Goal: Ask a question: Seek information or help from site administrators or community

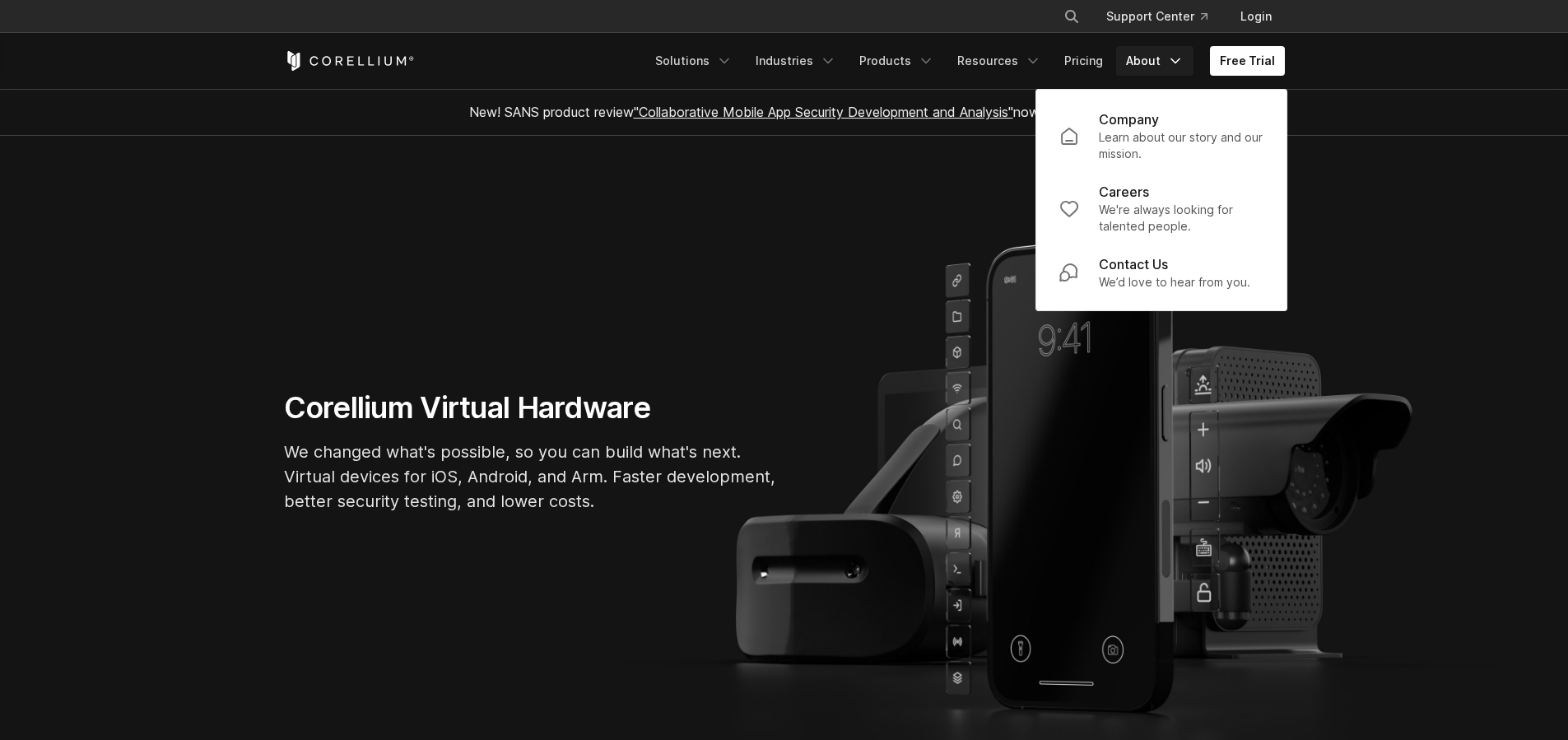
click at [892, 293] on section "Corellium Virtual Hardware We changed what's possible, so you can build what's …" at bounding box center [784, 457] width 1568 height 644
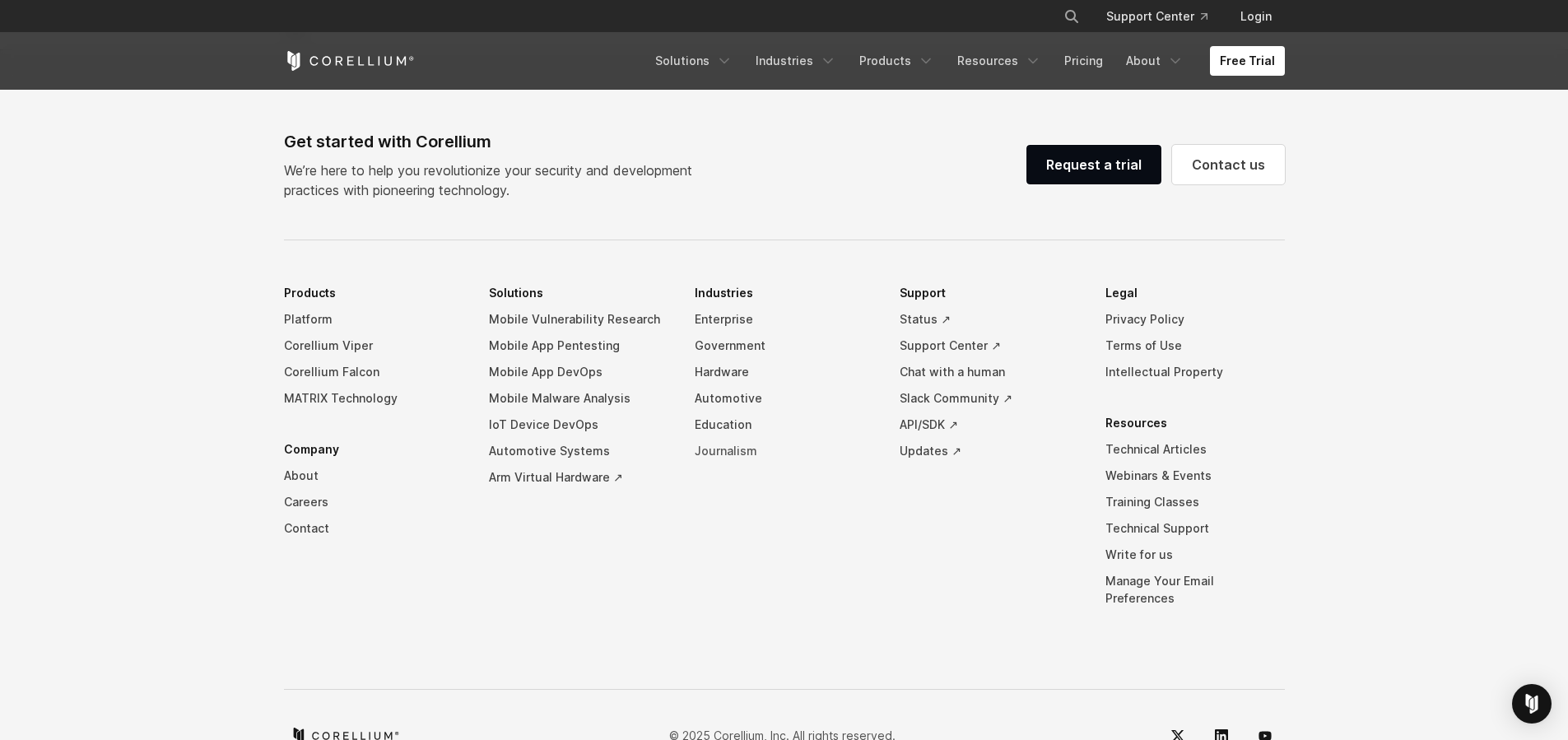
scroll to position [3869, 0]
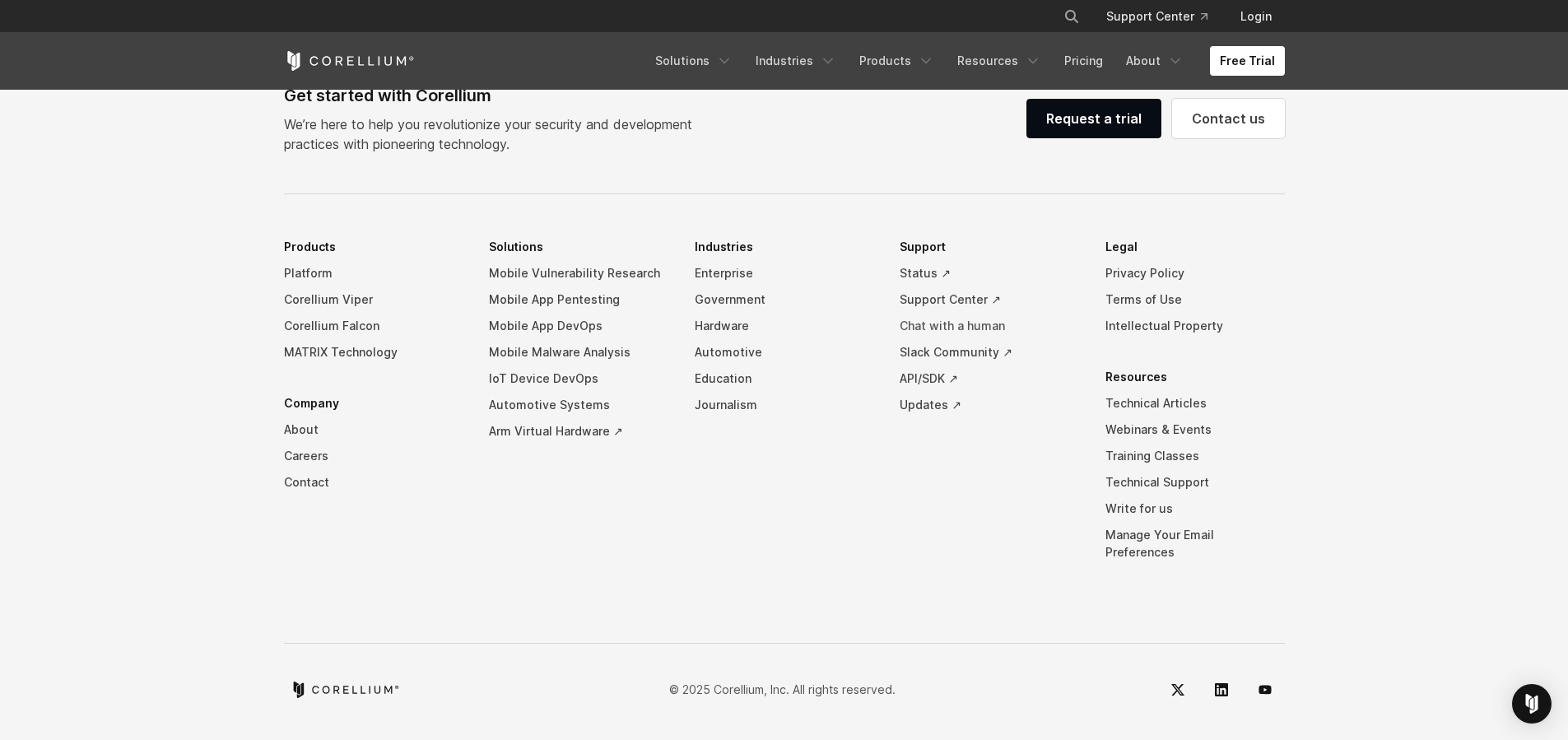
click at [959, 336] on link "Chat with a human" at bounding box center [989, 326] width 179 height 26
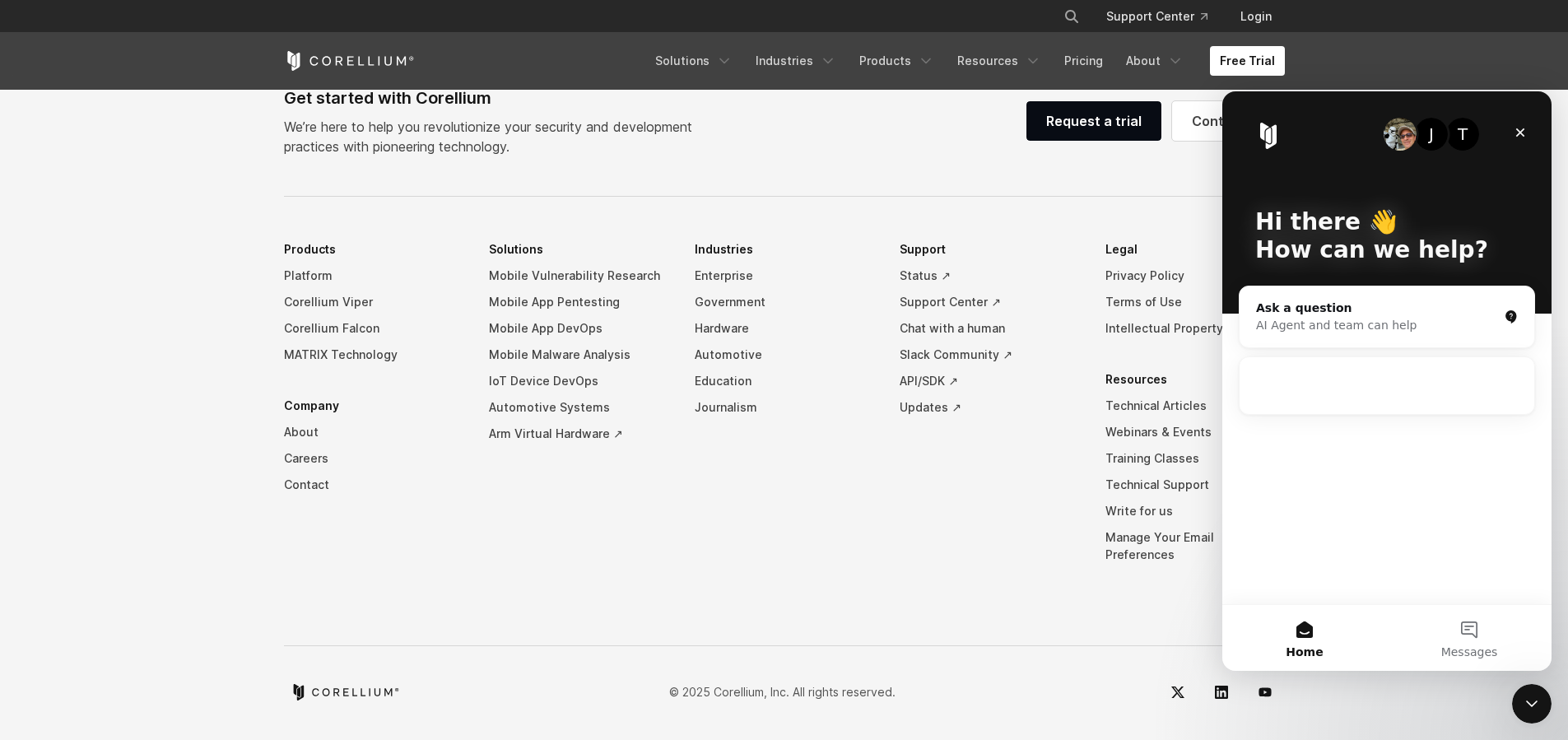
scroll to position [3866, 0]
click at [1452, 627] on button "Messages" at bounding box center [1469, 638] width 164 height 66
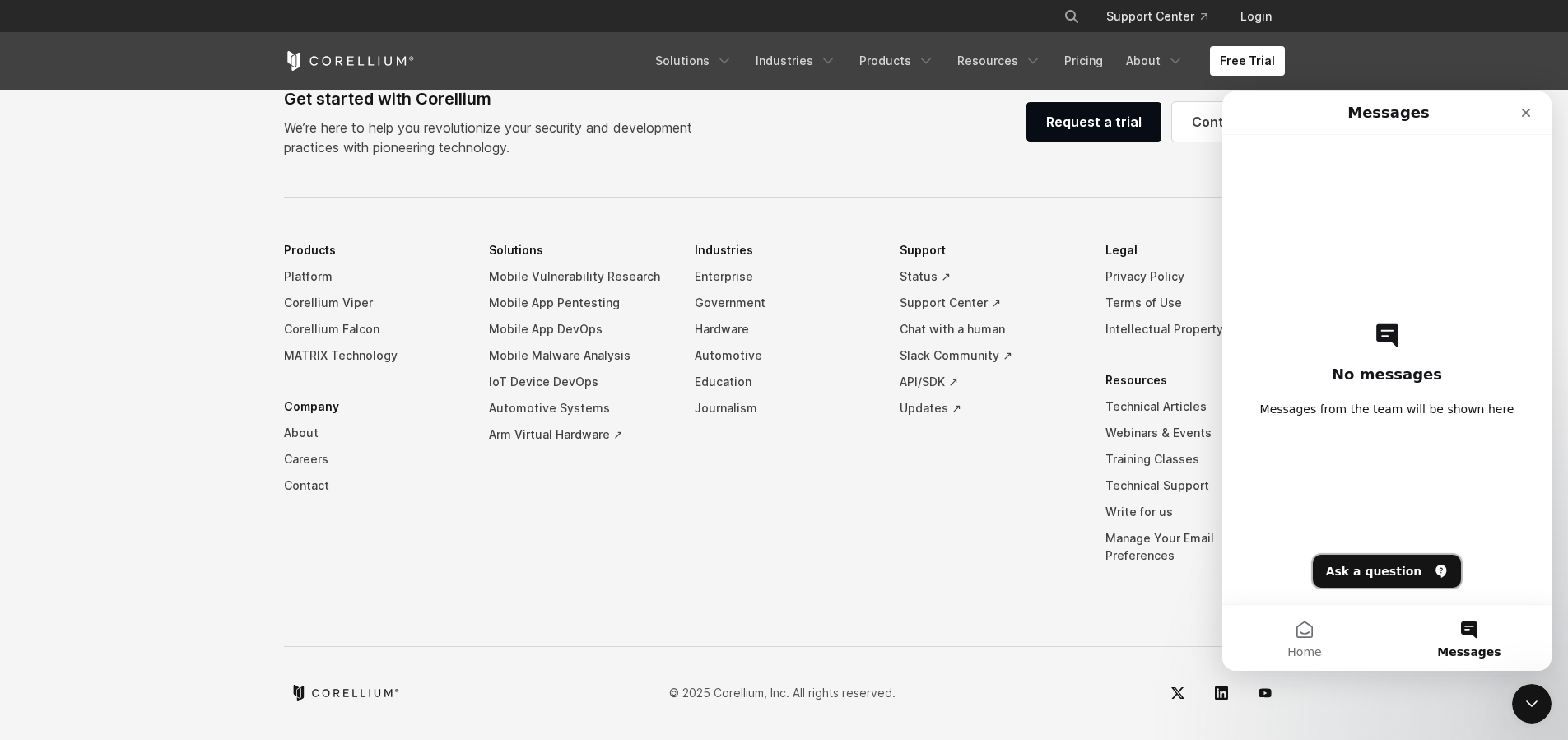
click at [1370, 577] on button "Ask a question" at bounding box center [1387, 570] width 149 height 33
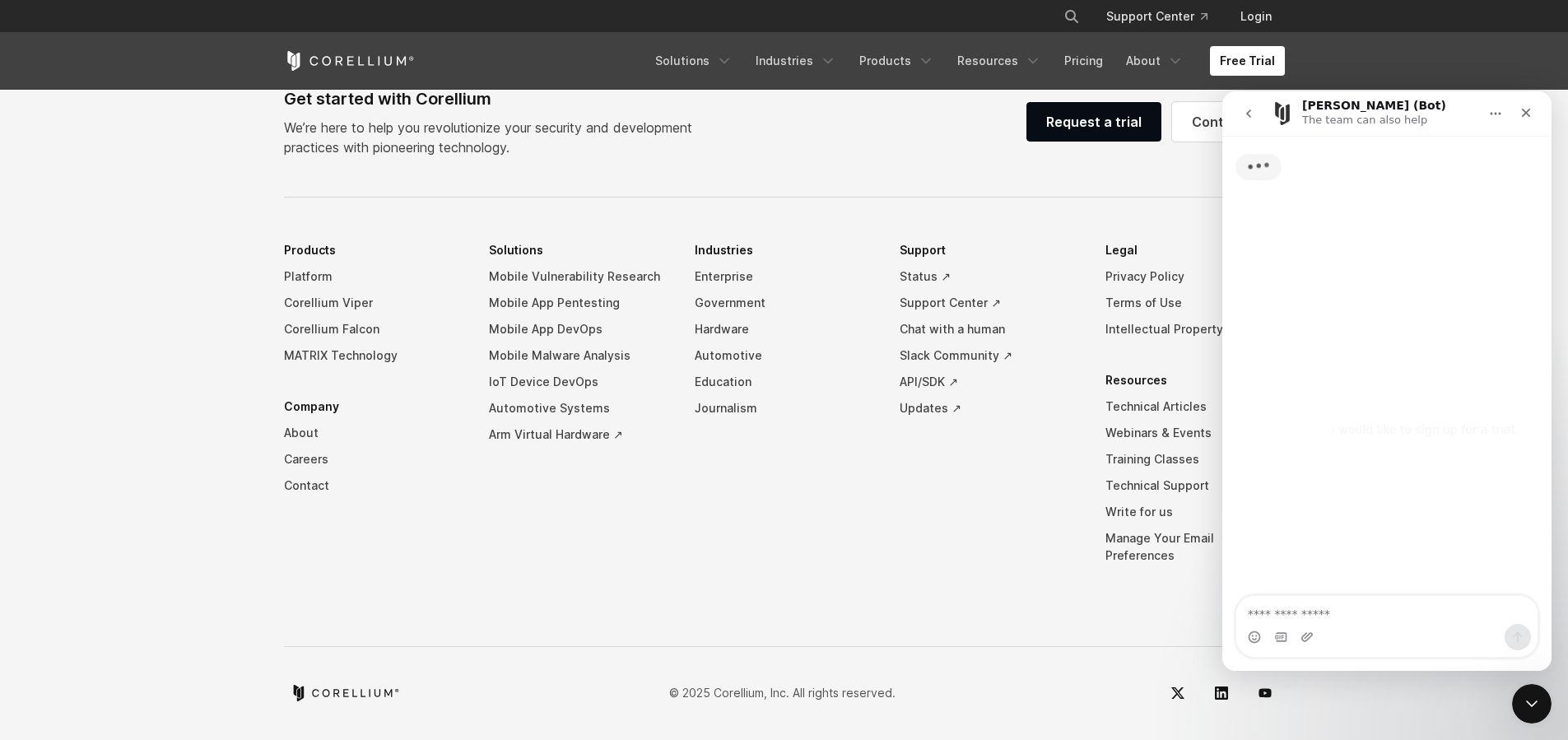
click at [1370, 577] on button "I currently have an active subscription, and I need help." at bounding box center [1387, 561] width 286 height 48
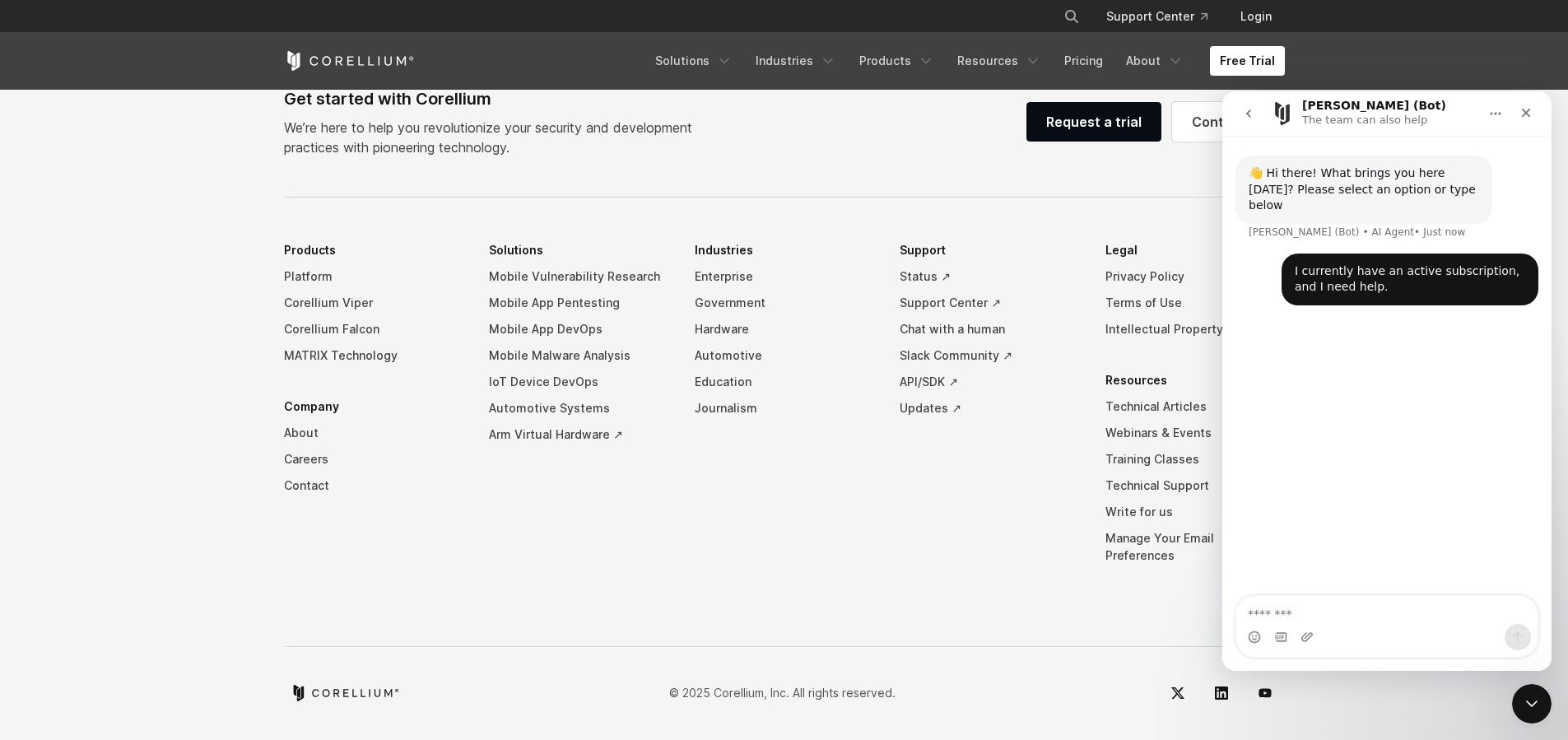
click at [1244, 120] on button "go back" at bounding box center [1248, 113] width 31 height 31
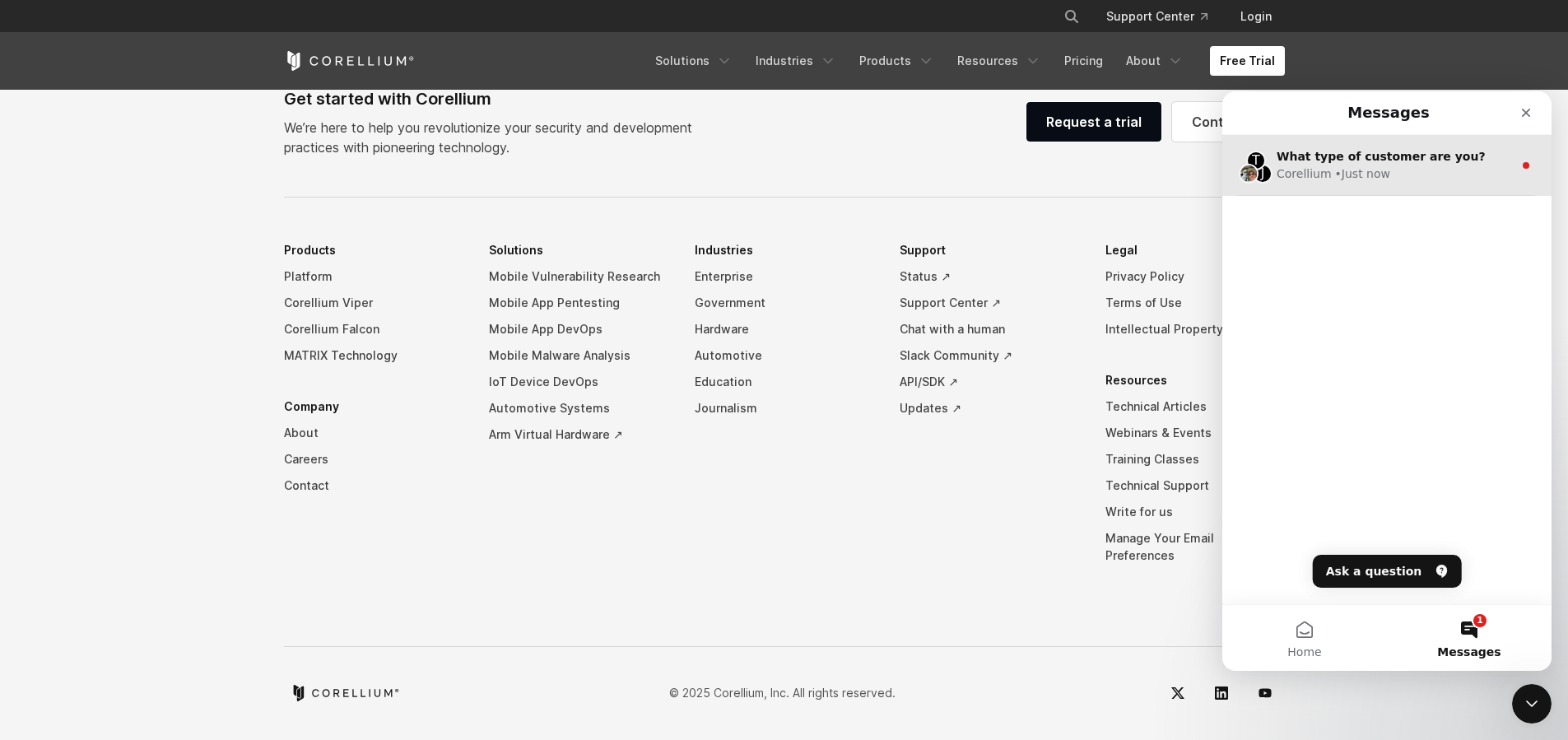
click at [1358, 179] on div "• Just now" at bounding box center [1362, 174] width 55 height 18
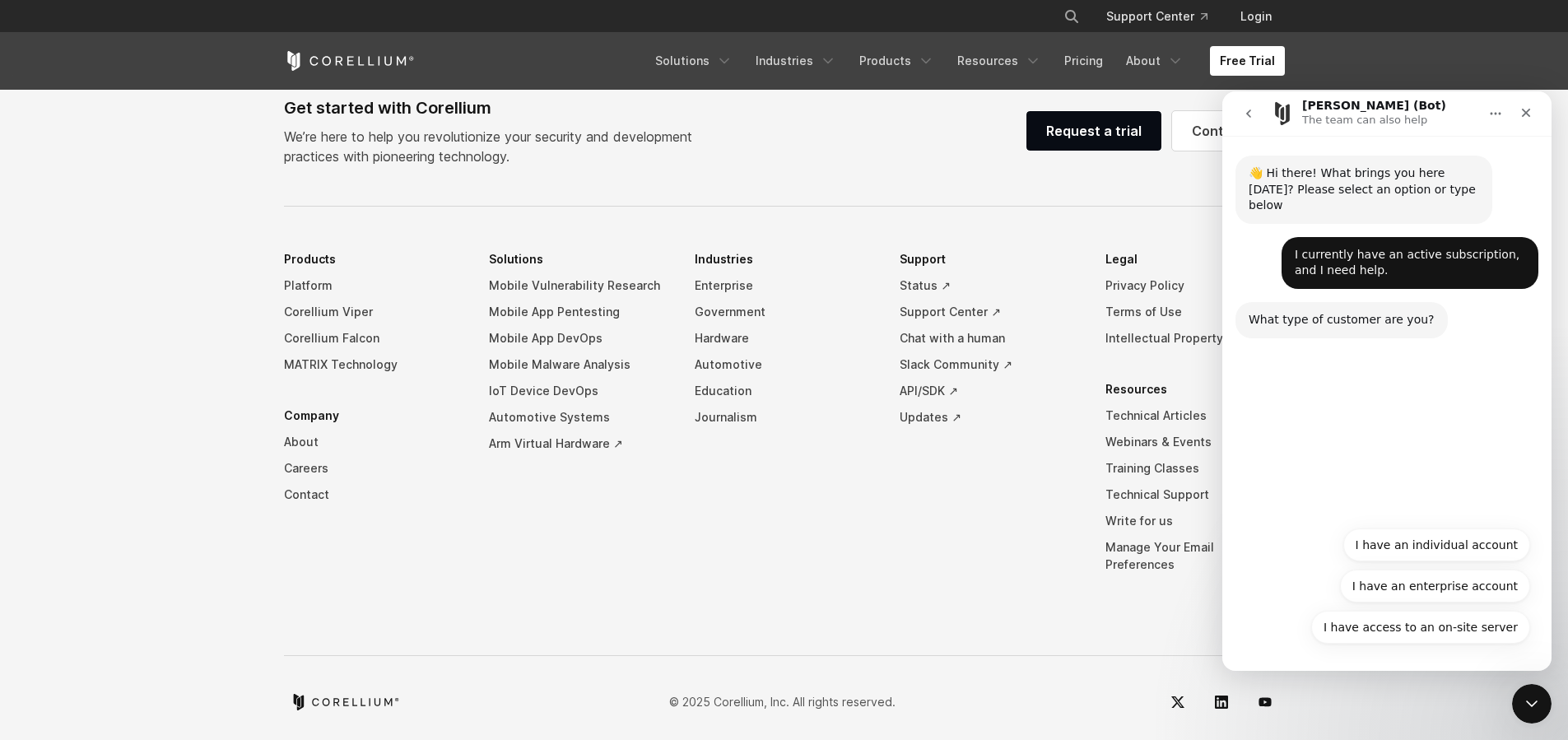
scroll to position [3855, 0]
click at [1256, 126] on button "go back" at bounding box center [1248, 113] width 31 height 31
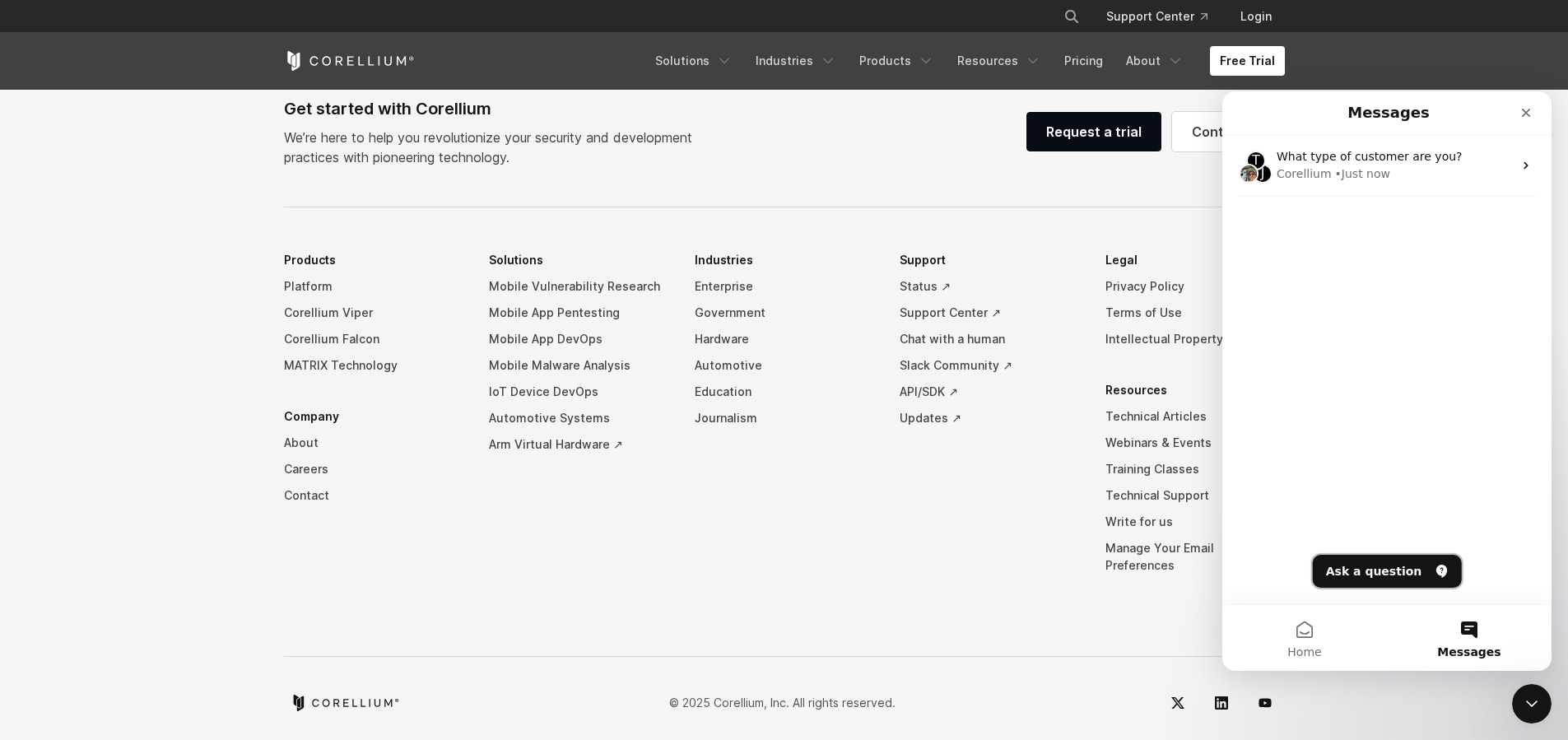
click at [1359, 578] on button "Ask a question" at bounding box center [1387, 570] width 149 height 33
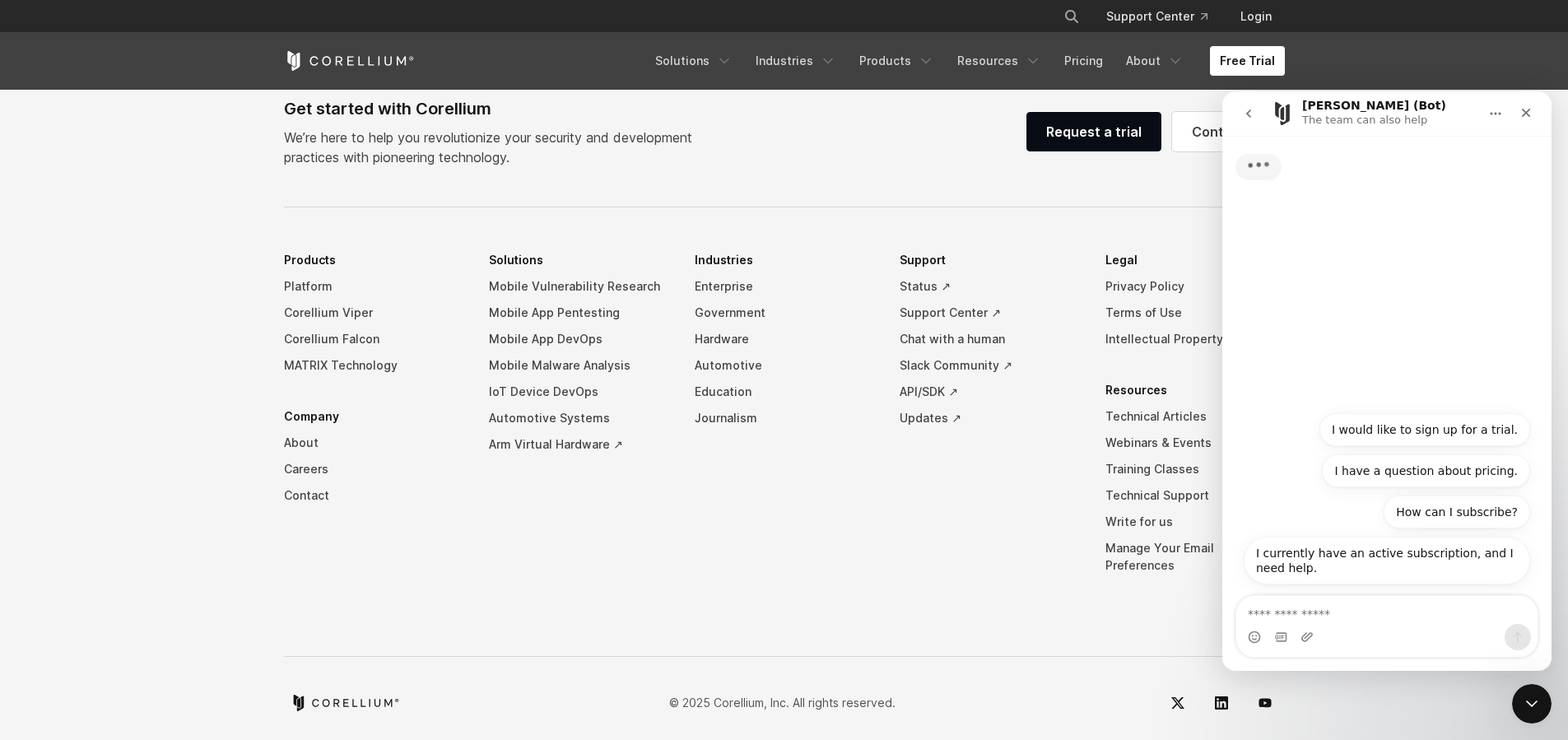
click at [1376, 603] on textarea "Ask a question…" at bounding box center [1386, 610] width 301 height 28
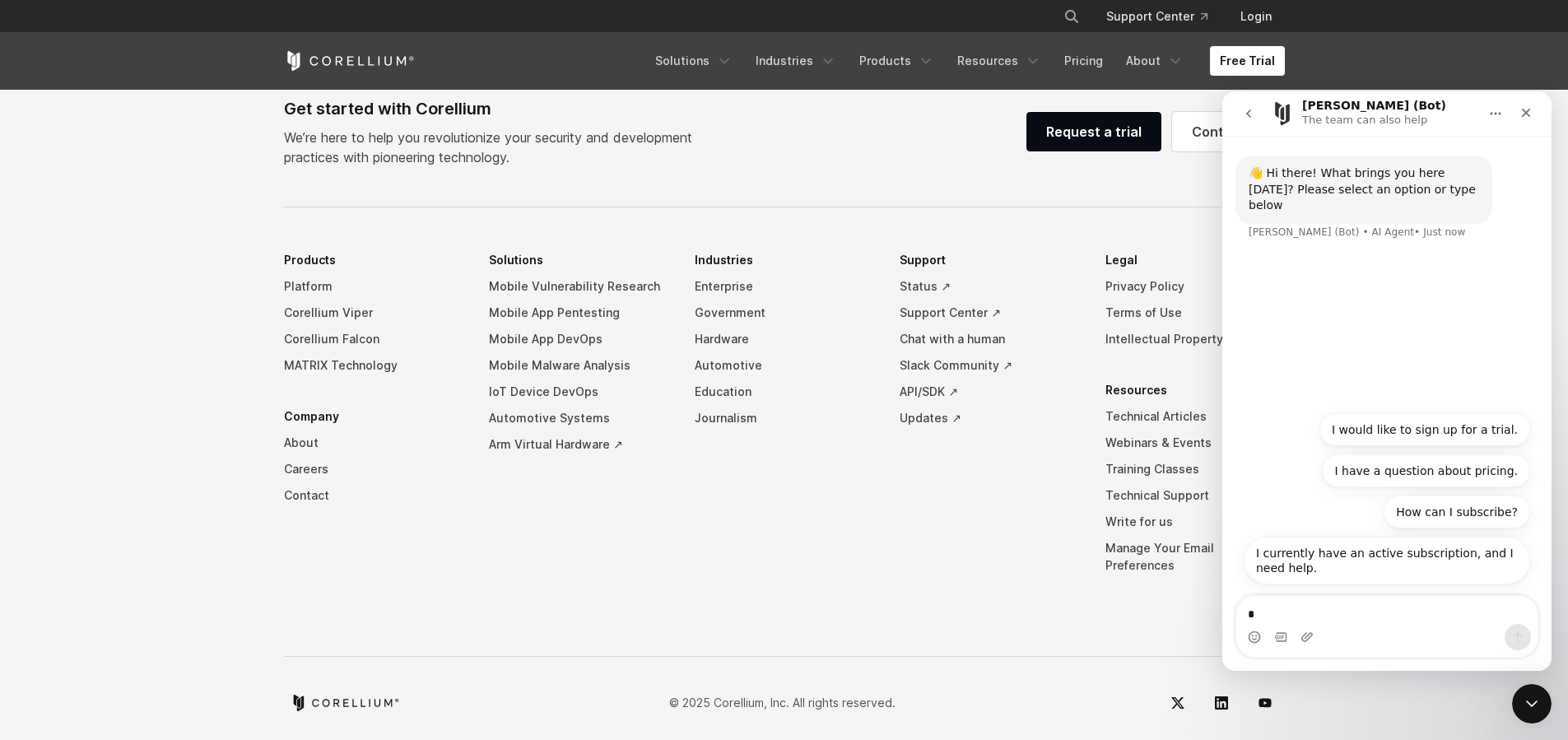
type textarea "**"
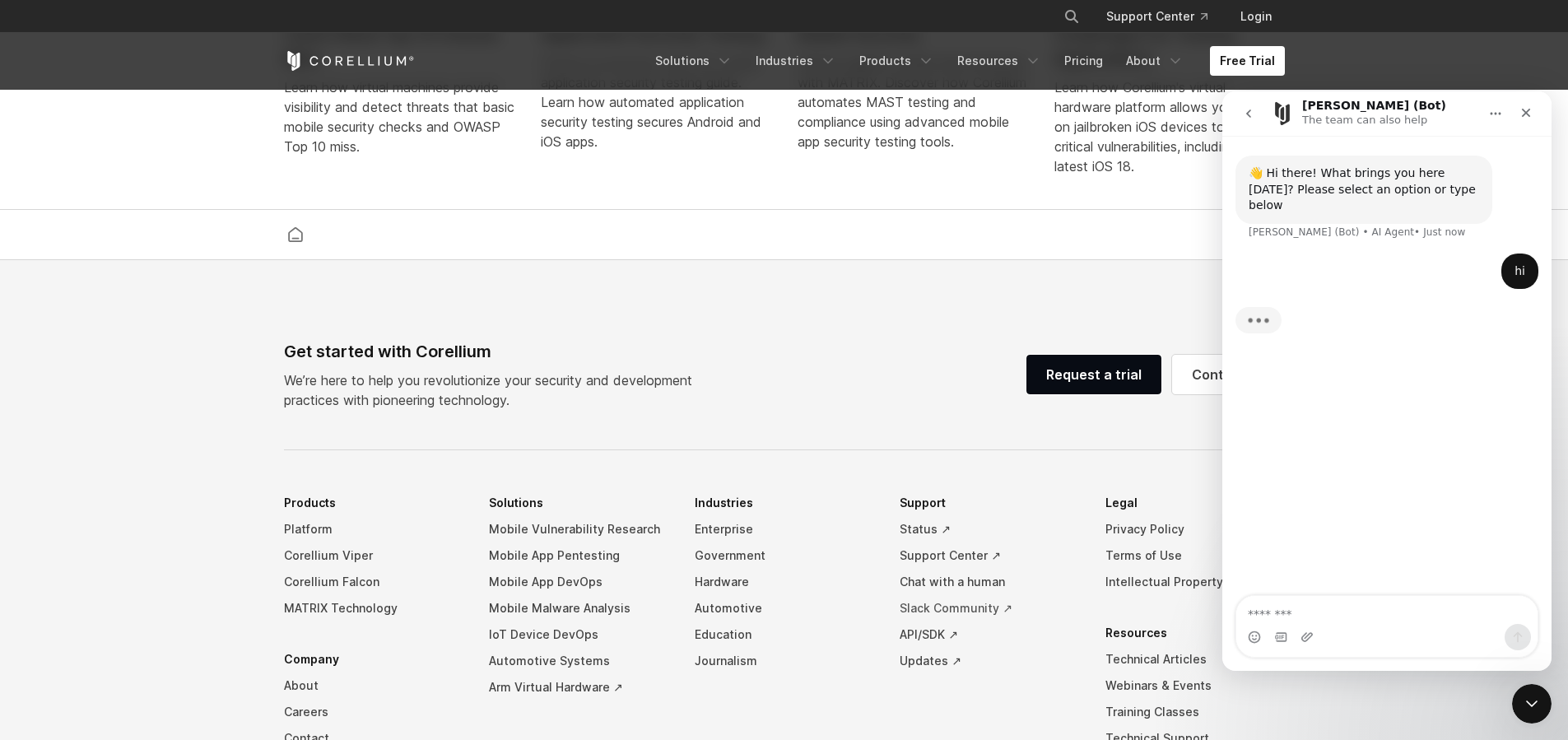
scroll to position [3612, 0]
click at [1381, 629] on div "Intercom messenger" at bounding box center [1386, 638] width 301 height 26
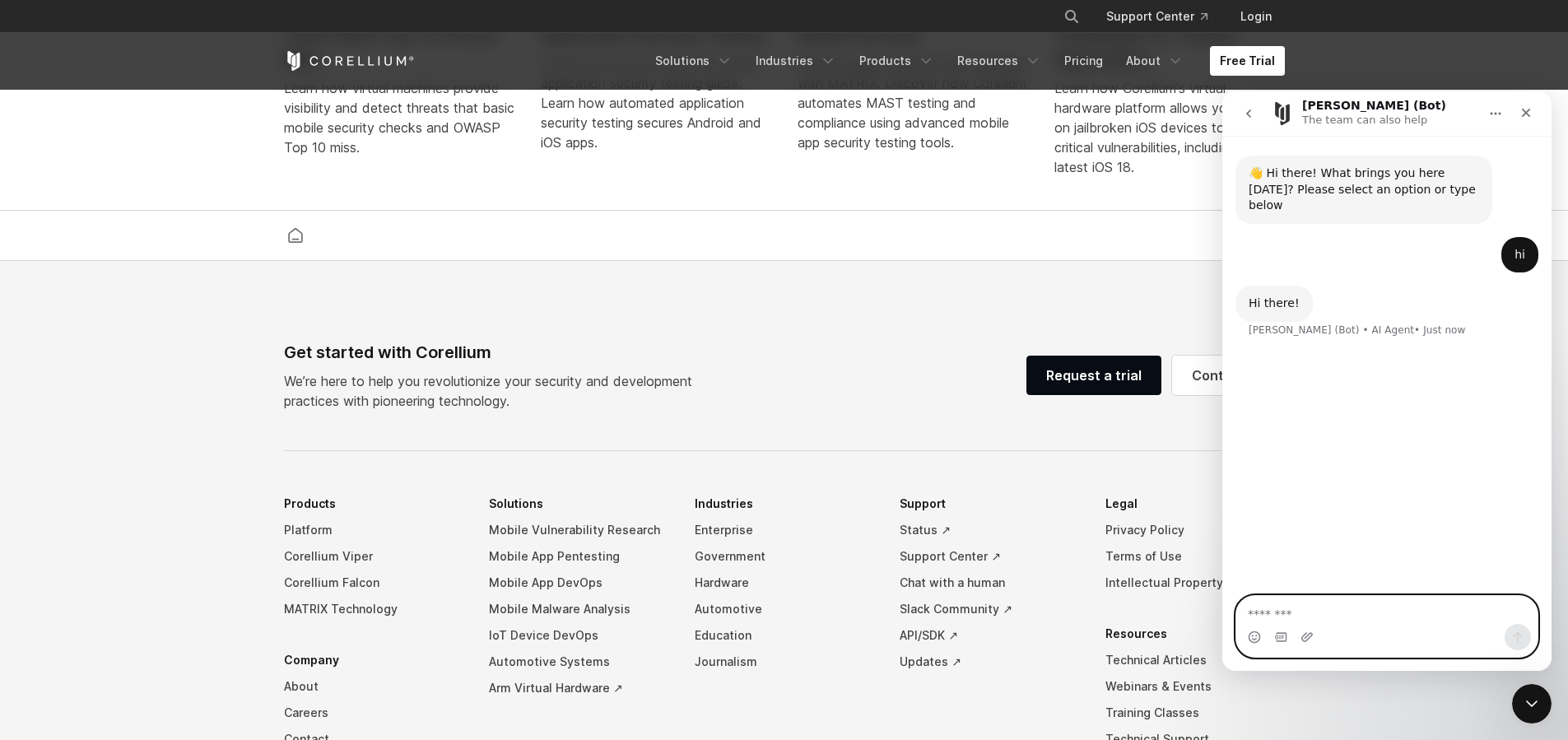
click at [1319, 623] on textarea "Message…" at bounding box center [1386, 610] width 301 height 28
click at [1322, 620] on textarea "Message…" at bounding box center [1386, 610] width 301 height 28
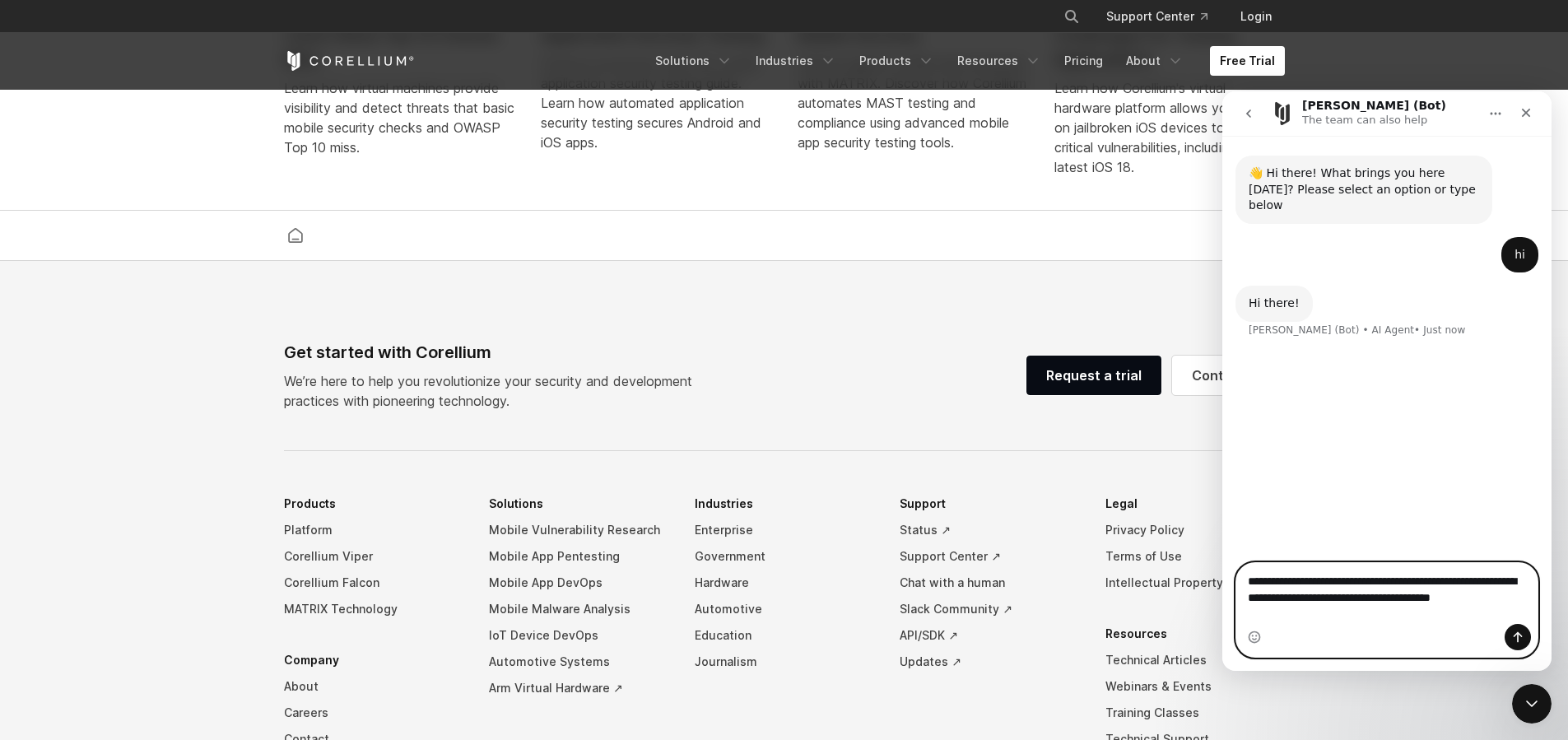
type textarea "**********"
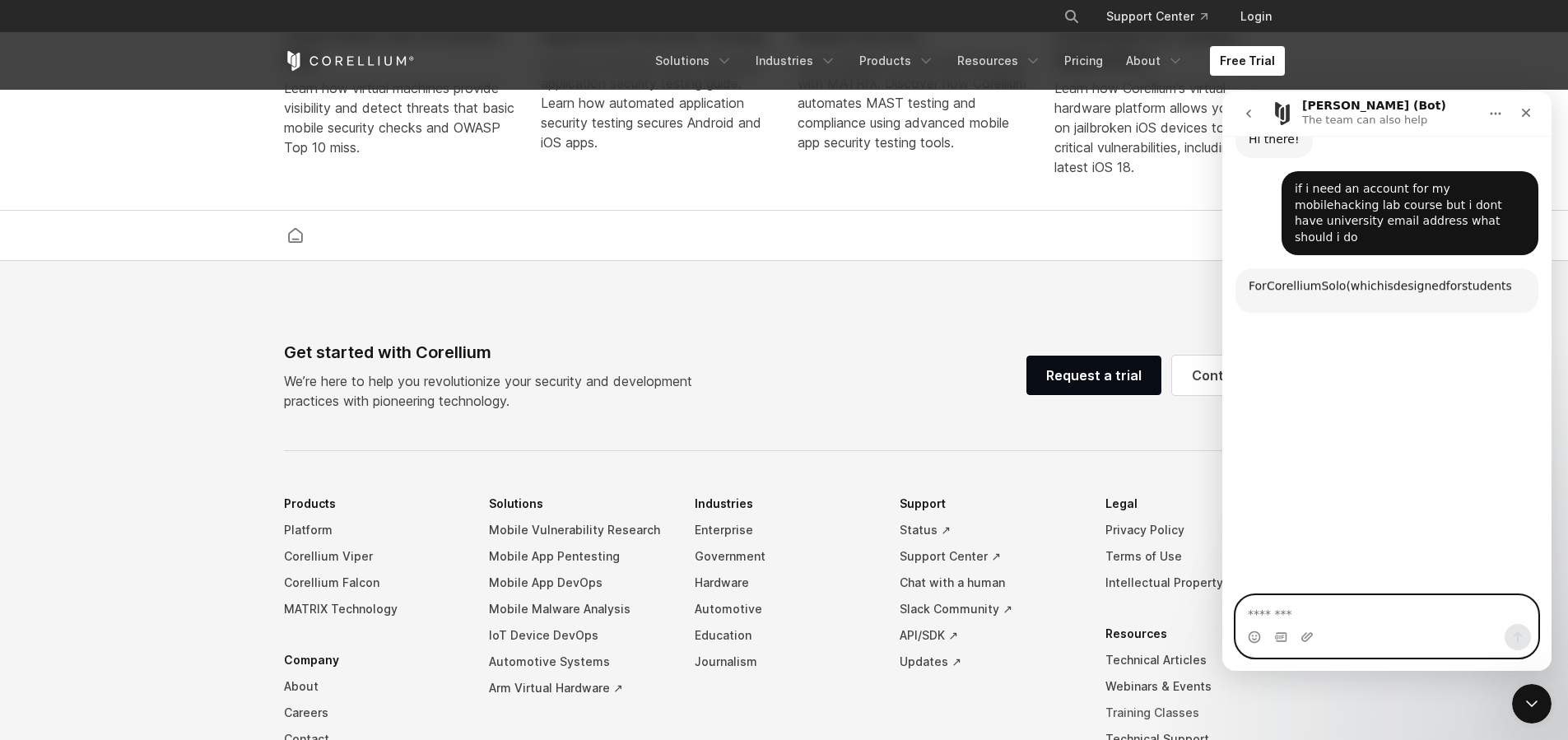
scroll to position [187, 0]
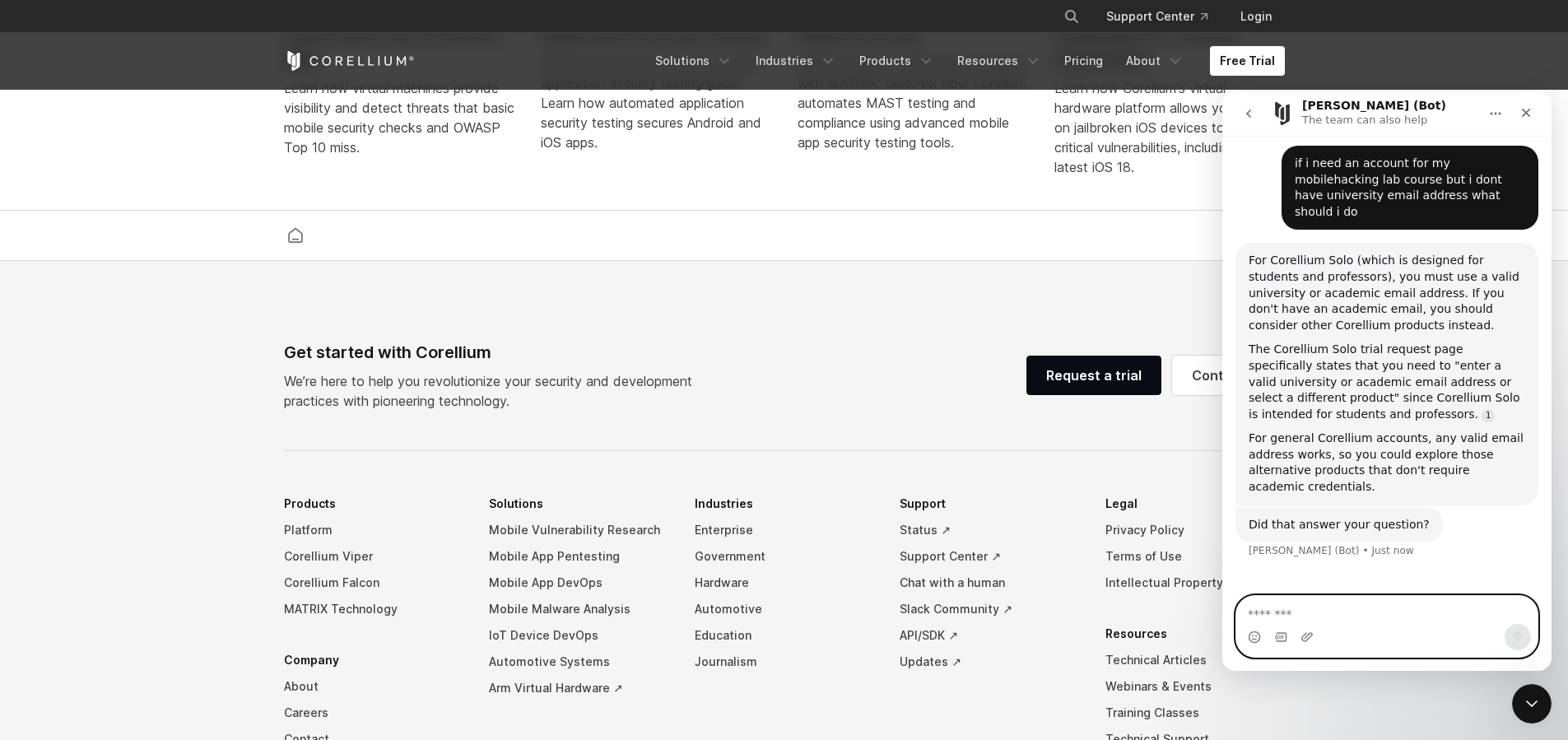
click at [1404, 600] on textarea "Message…" at bounding box center [1386, 610] width 301 height 28
click at [1390, 644] on div "Intercom messenger" at bounding box center [1386, 638] width 301 height 26
click at [1335, 606] on textarea "Message…" at bounding box center [1386, 610] width 301 height 28
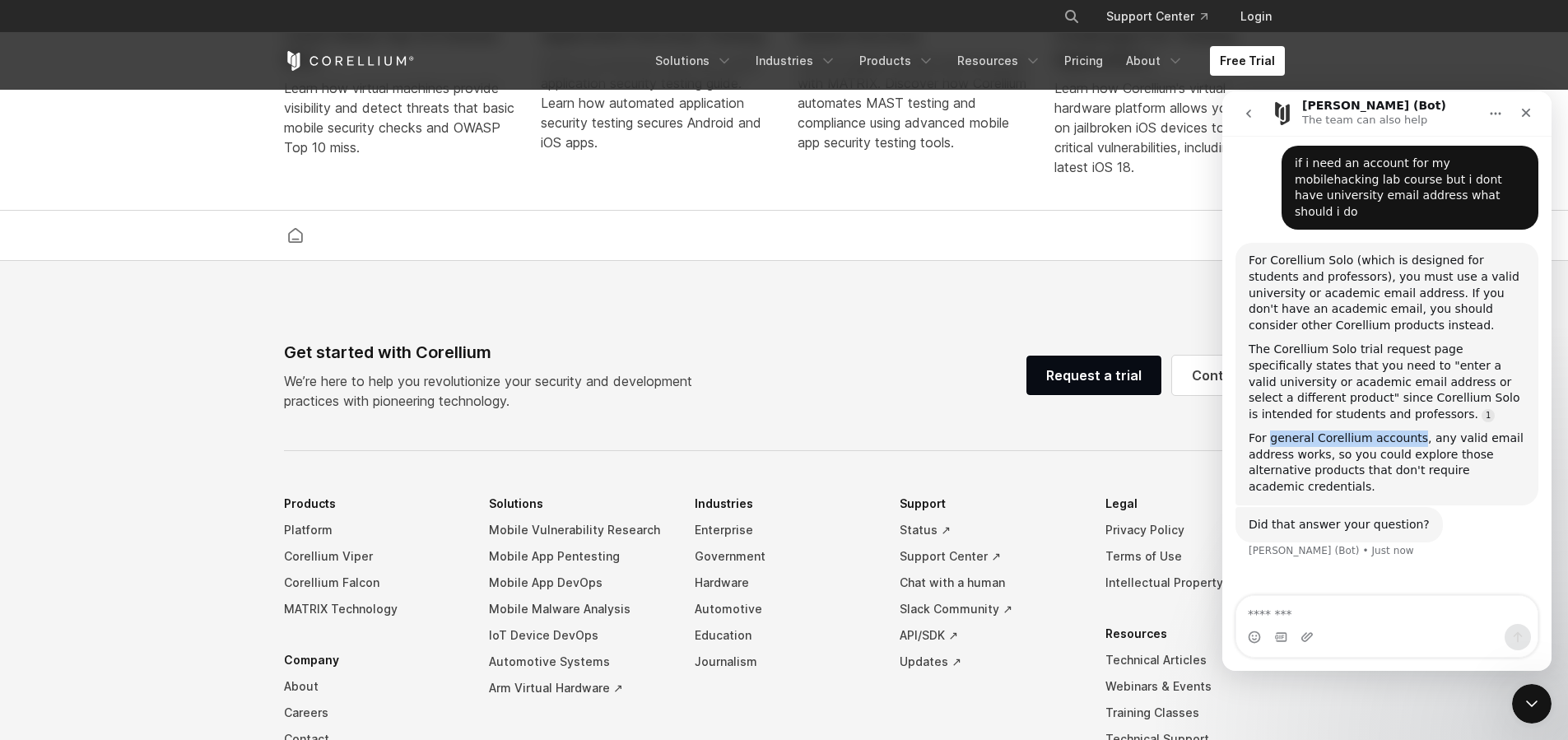
drag, startPoint x: 1413, startPoint y: 403, endPoint x: 1268, endPoint y: 412, distance: 145.3
click at [1268, 431] on div "For general Corellium accounts, any valid email address works, so you could exp…" at bounding box center [1386, 463] width 276 height 64
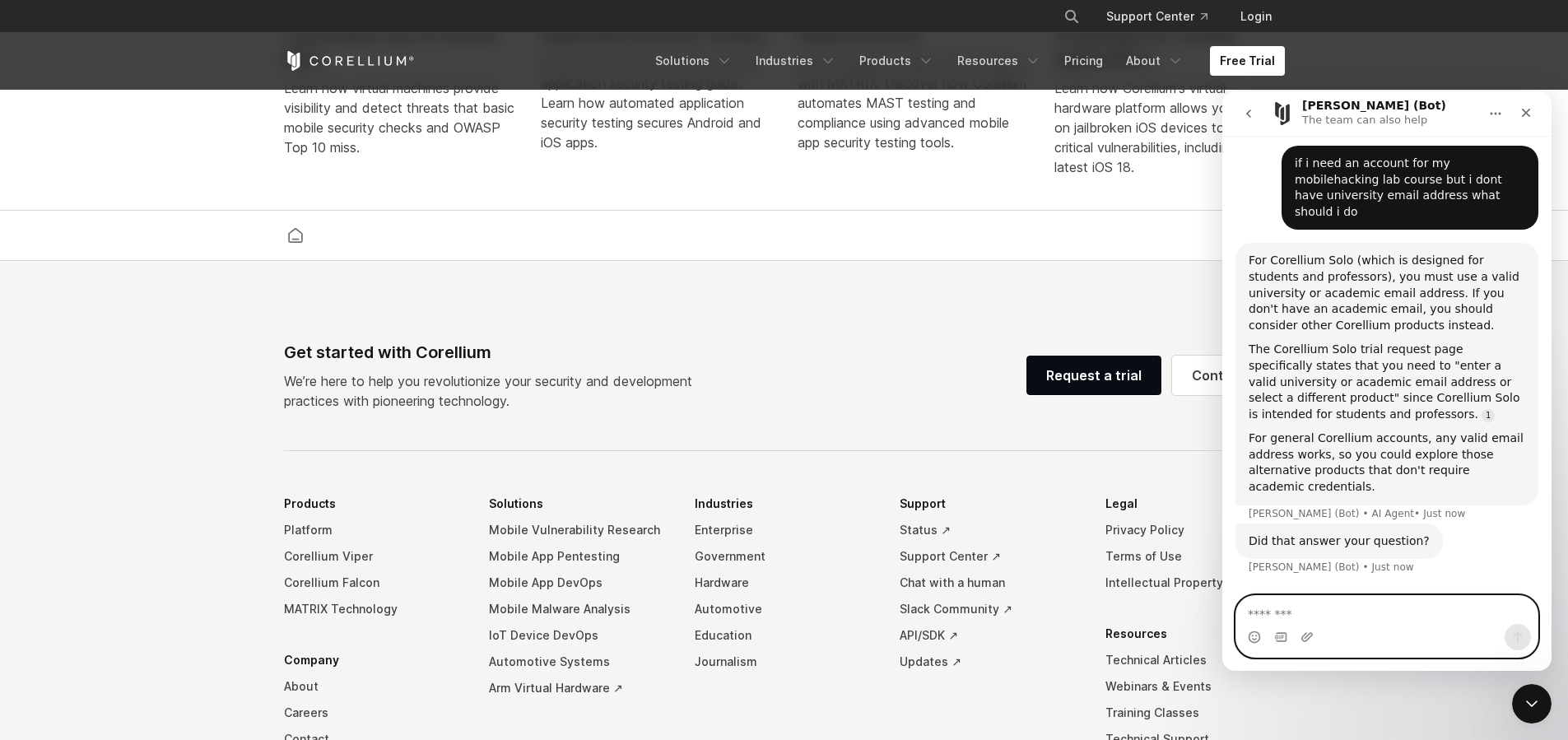
click at [1376, 615] on textarea "Message…" at bounding box center [1386, 610] width 301 height 28
type textarea "*******"
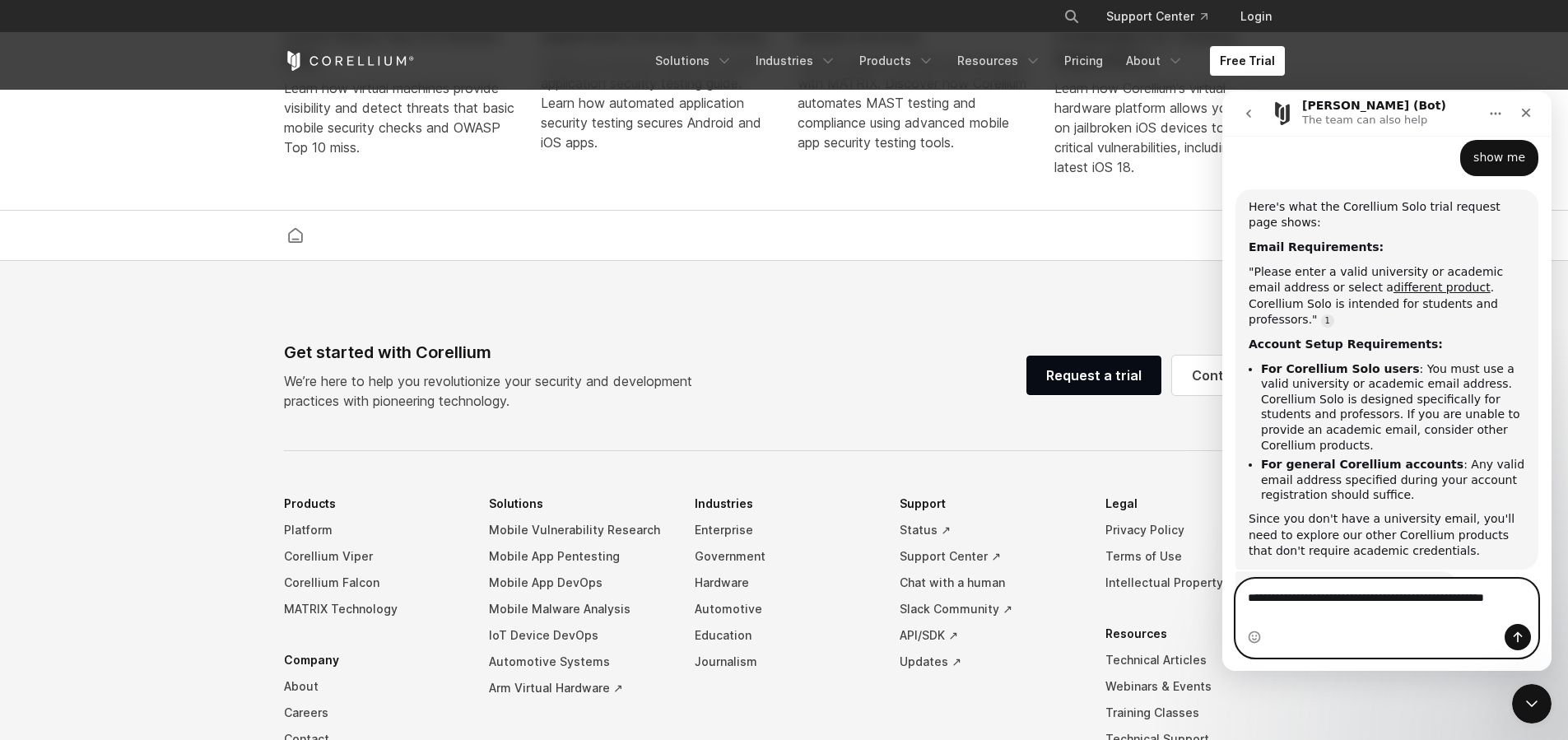
scroll to position [632, 0]
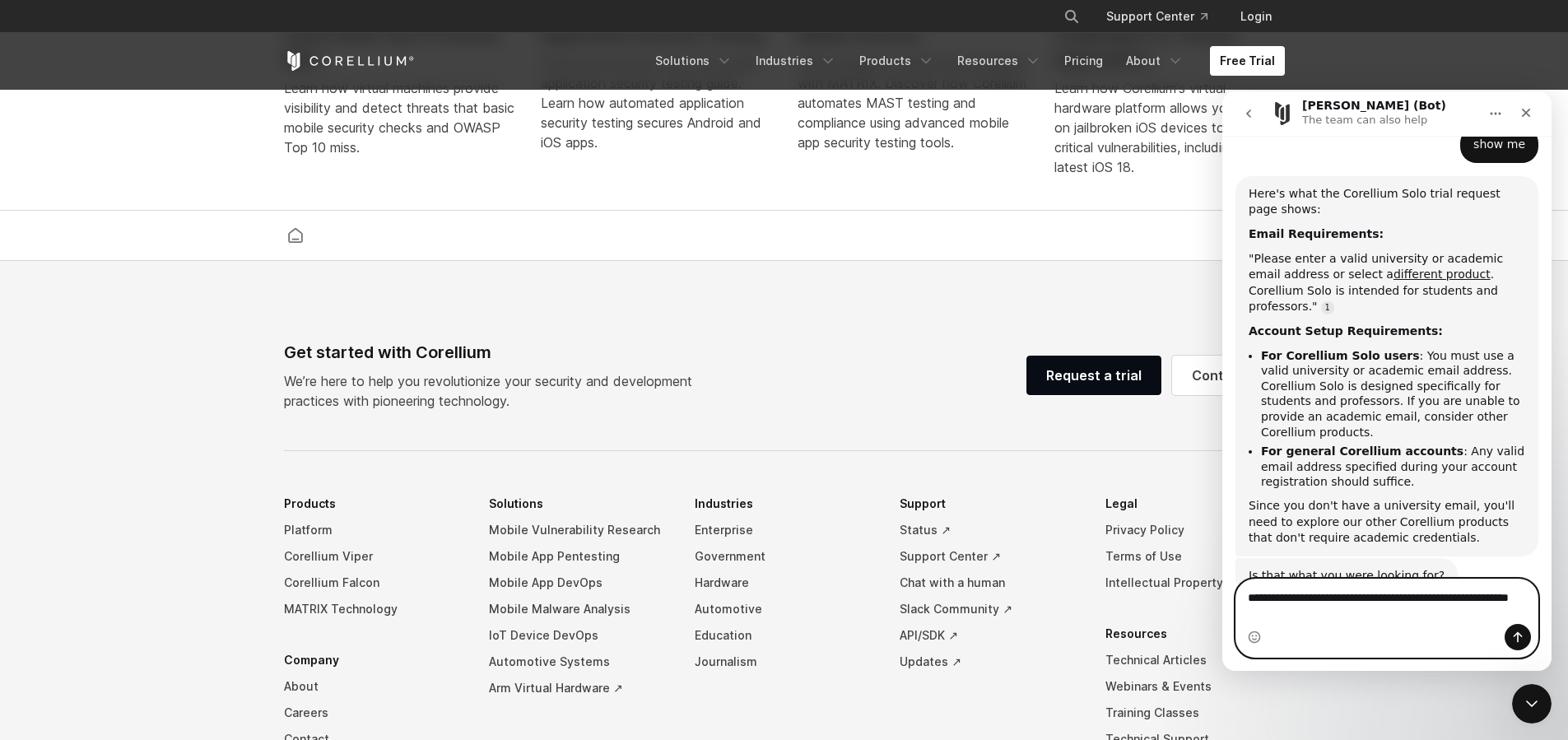
type textarea "**********"
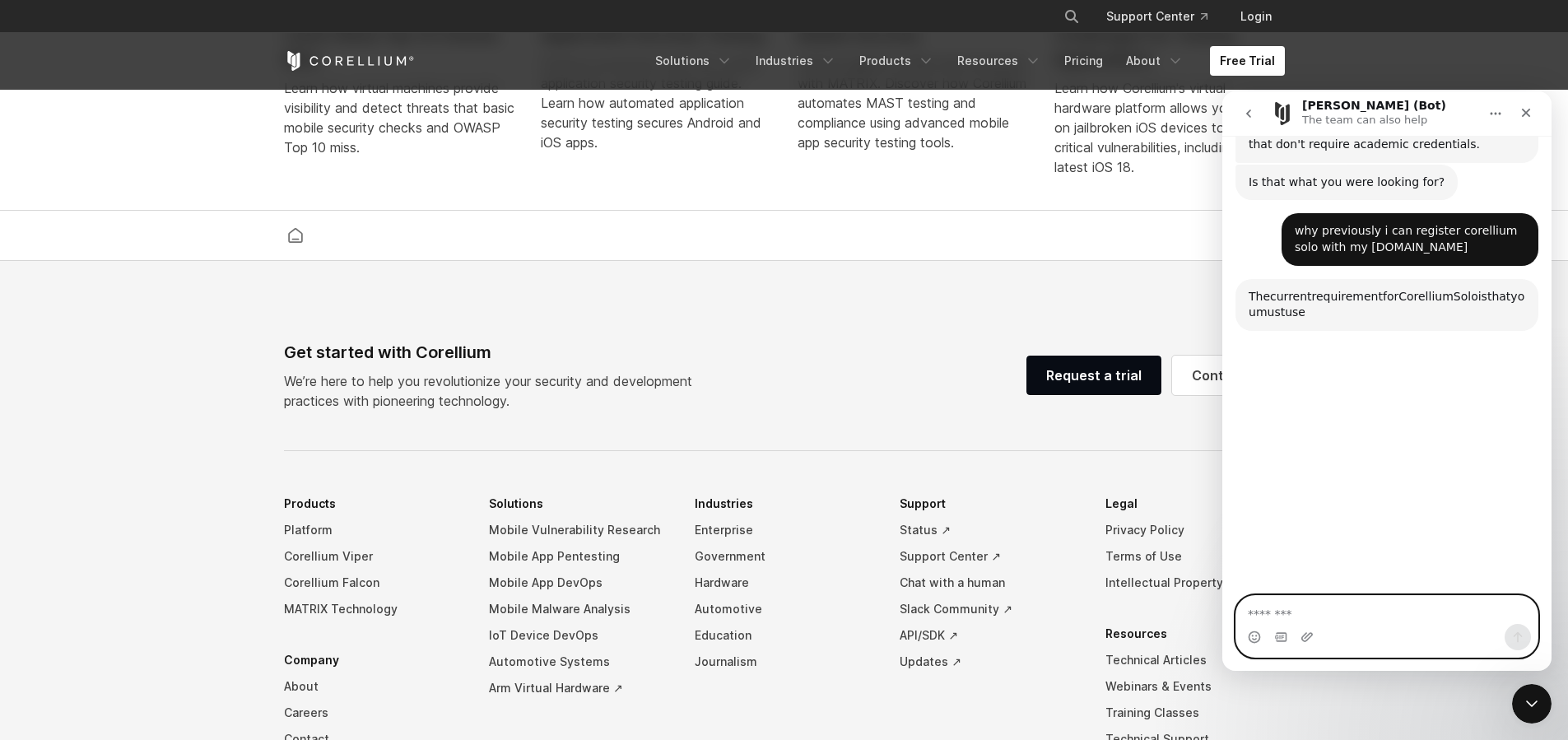
scroll to position [1062, 0]
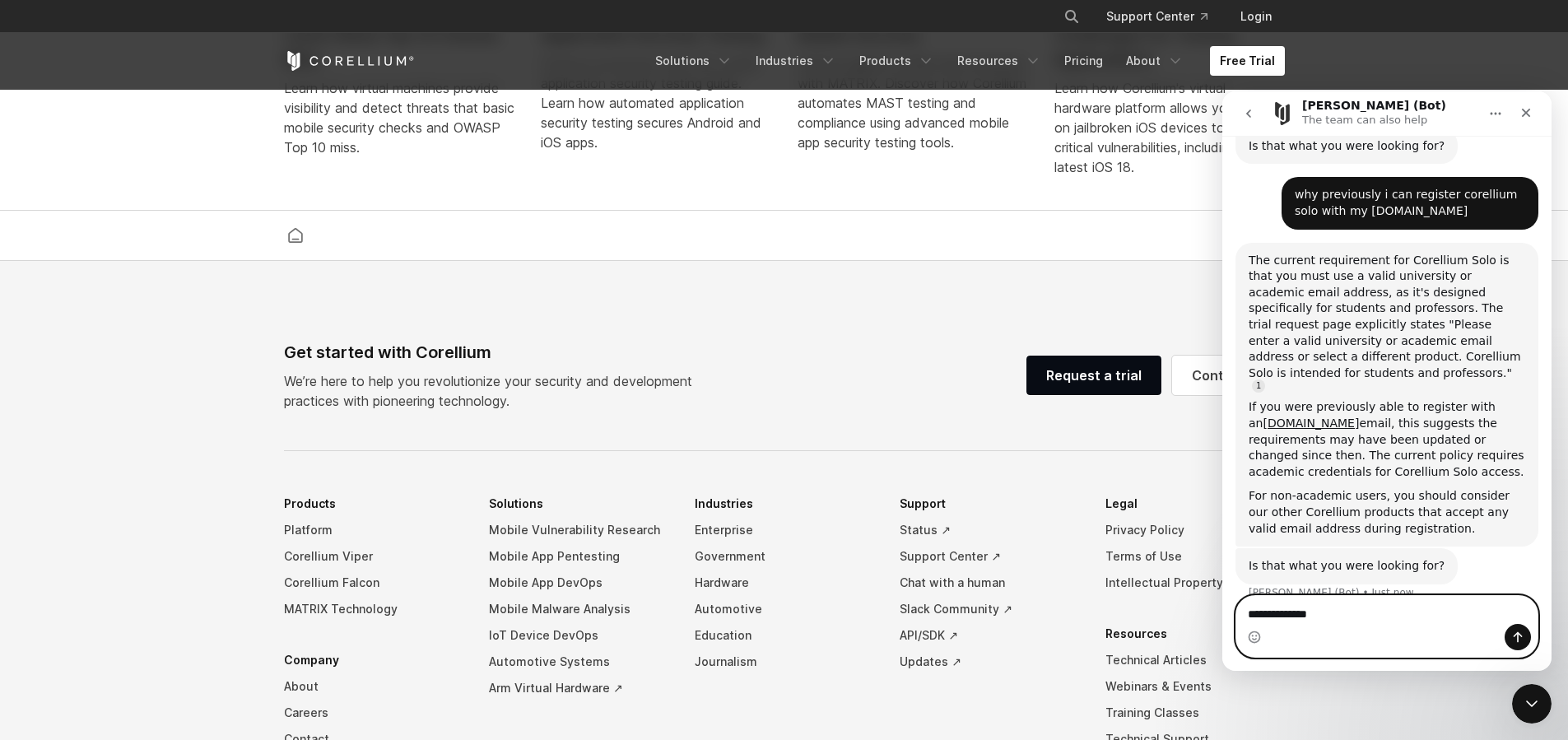
type textarea "**********"
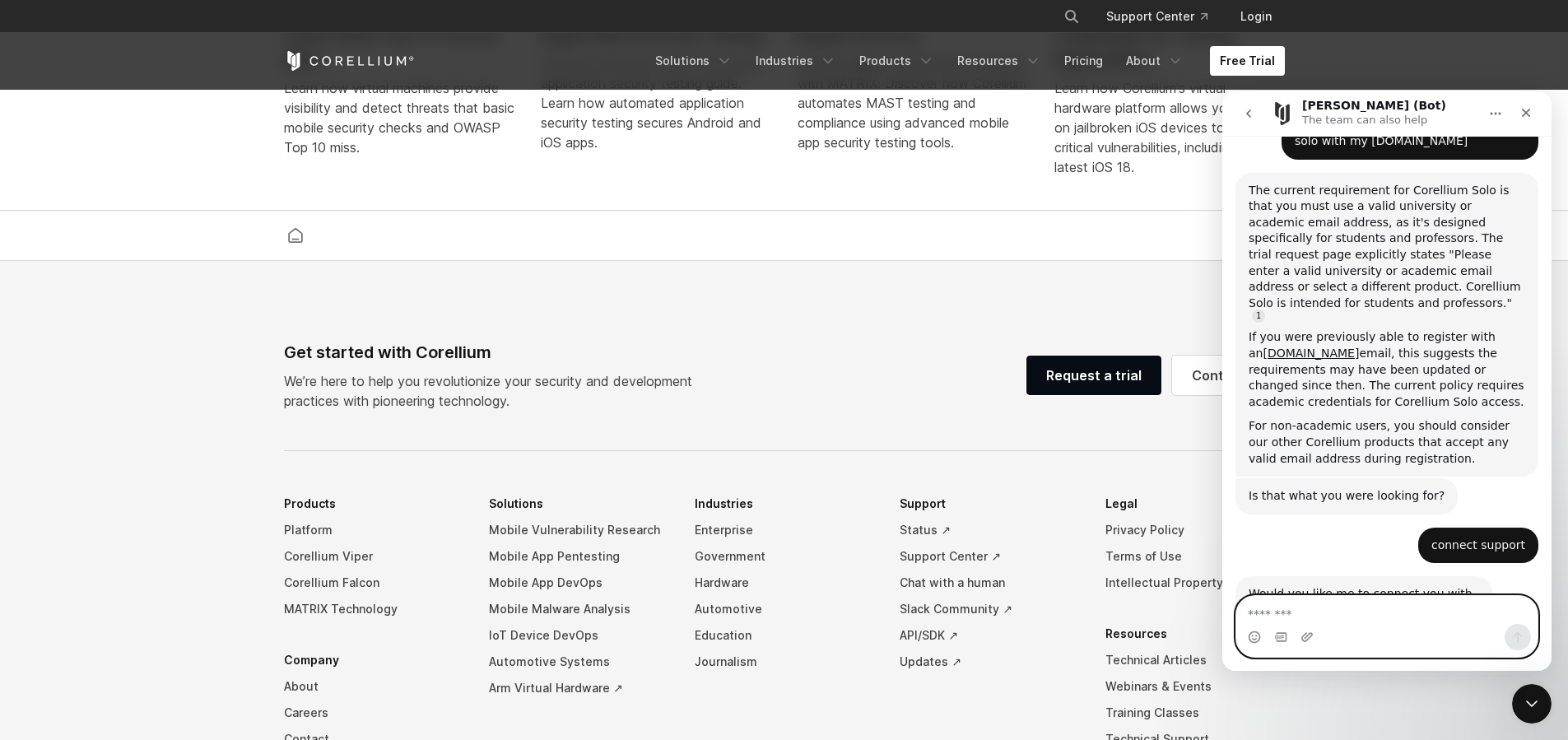
scroll to position [1175, 0]
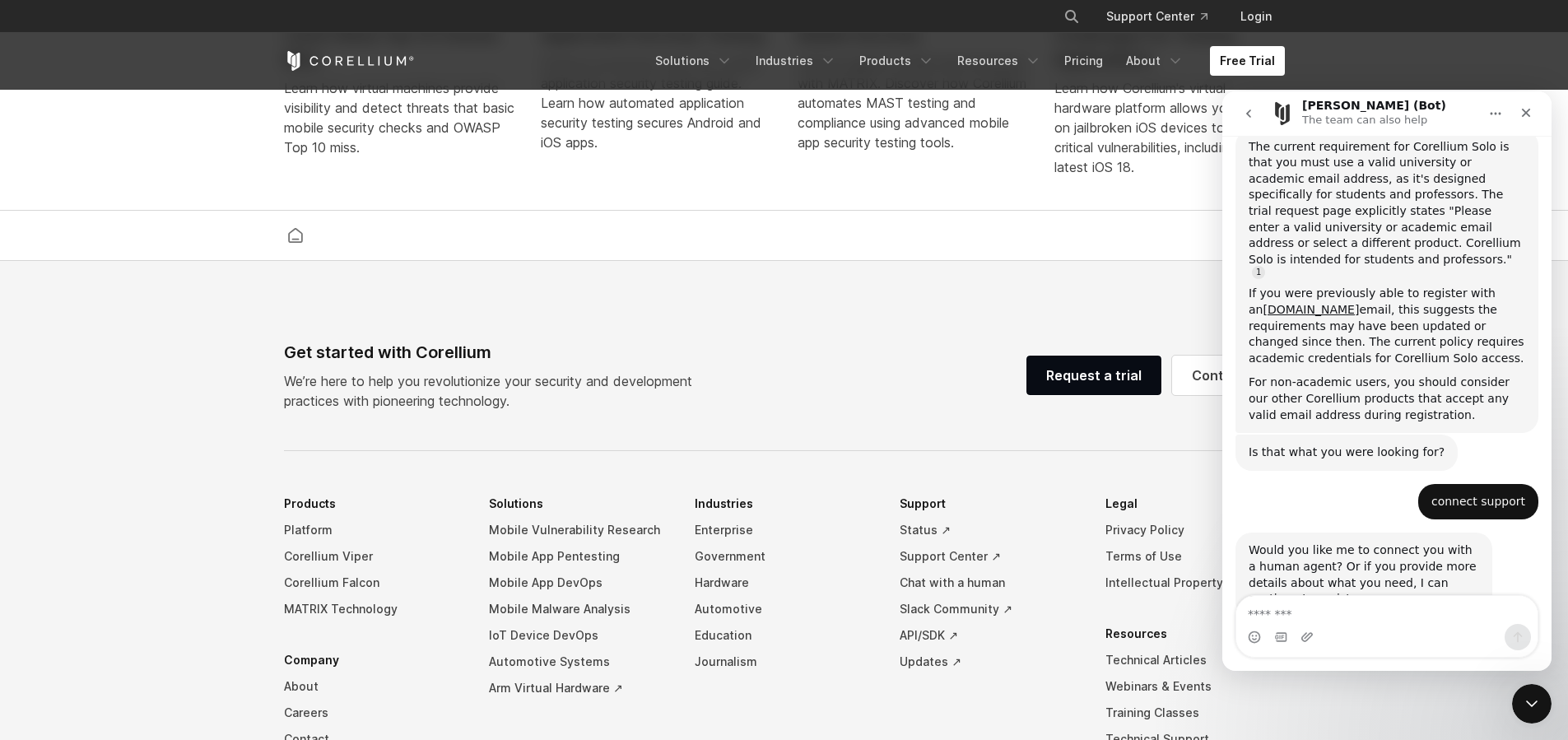
click at [1341, 625] on div "Intercom messenger" at bounding box center [1386, 638] width 301 height 26
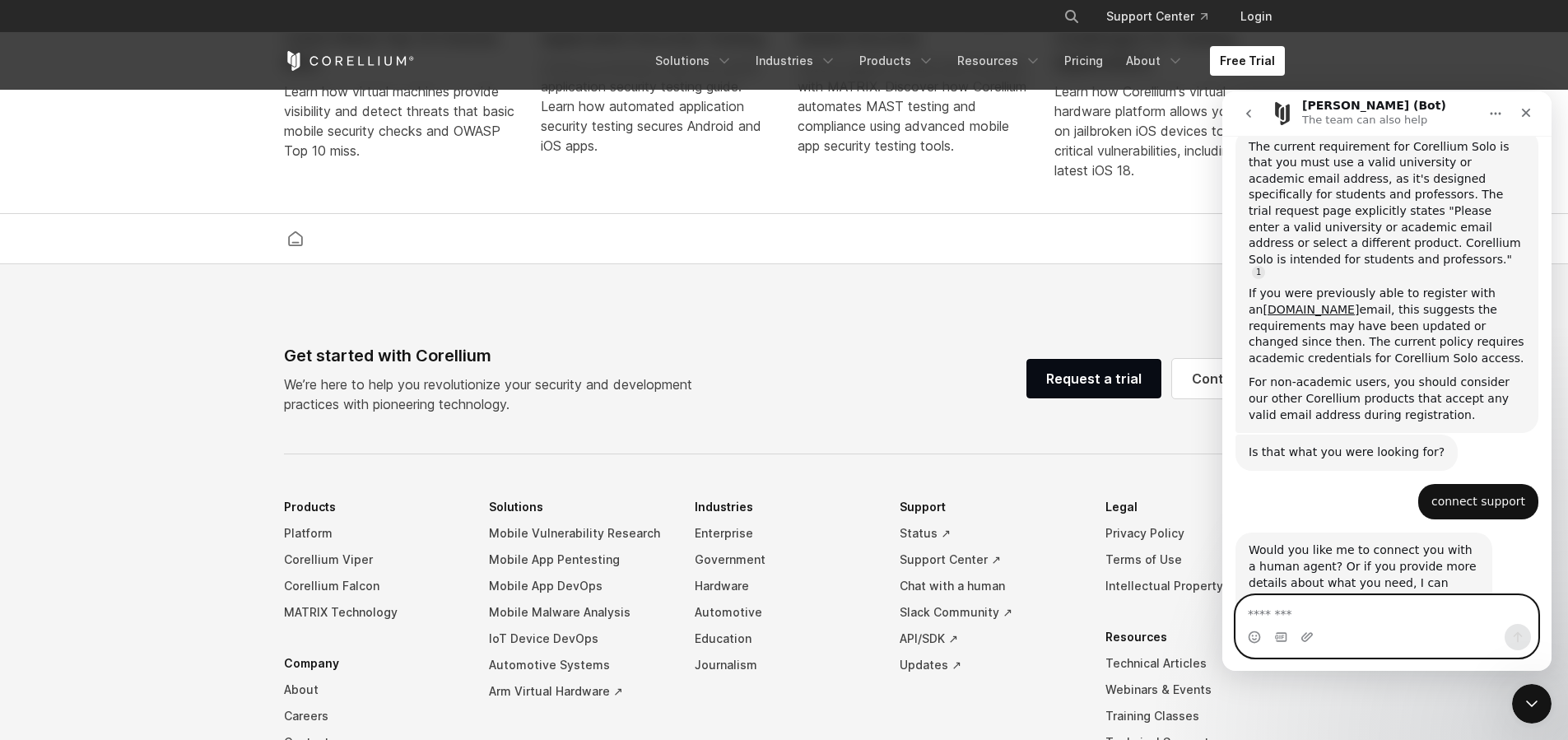
click at [1374, 605] on textarea "Message…" at bounding box center [1386, 610] width 301 height 28
type textarea "*********"
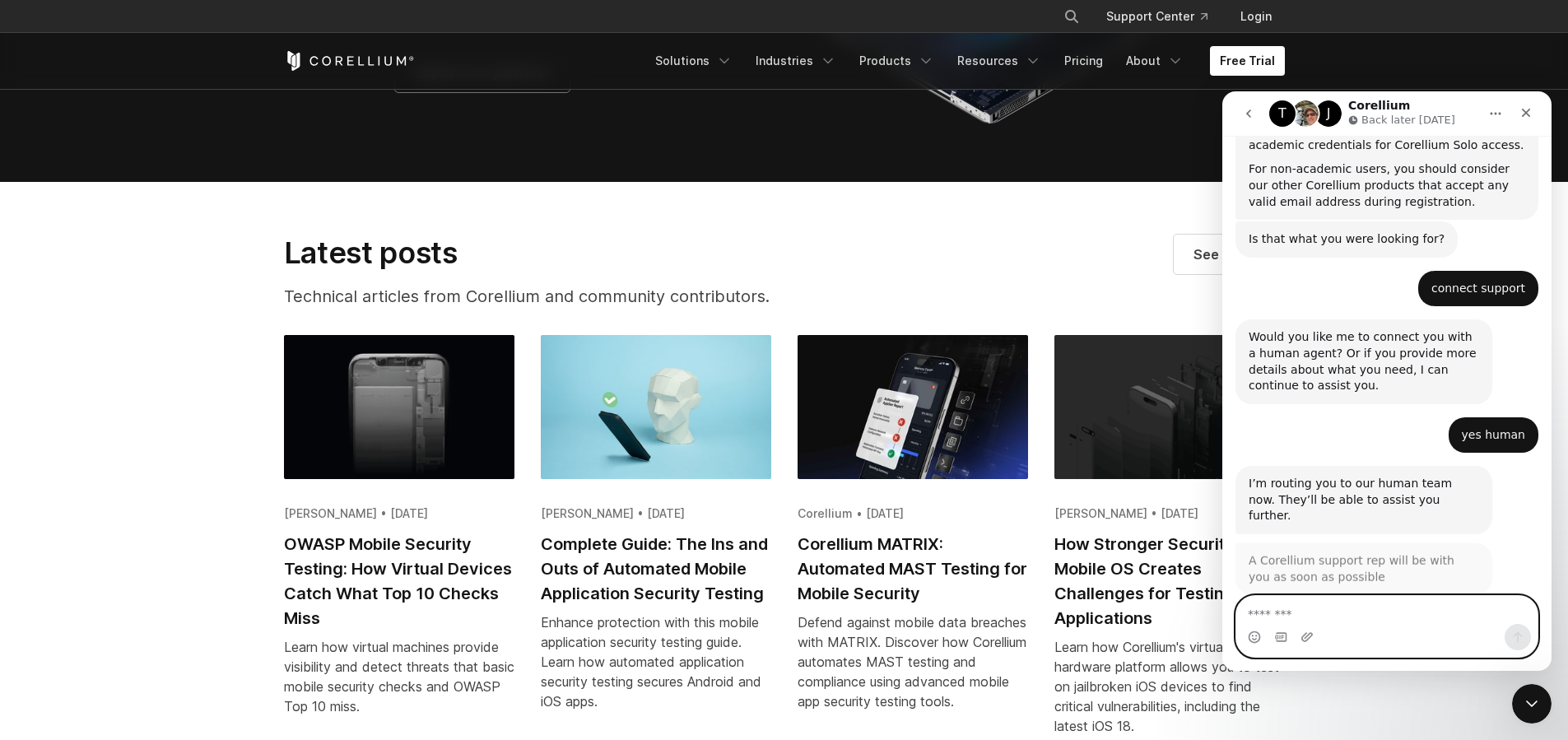
scroll to position [1390, 0]
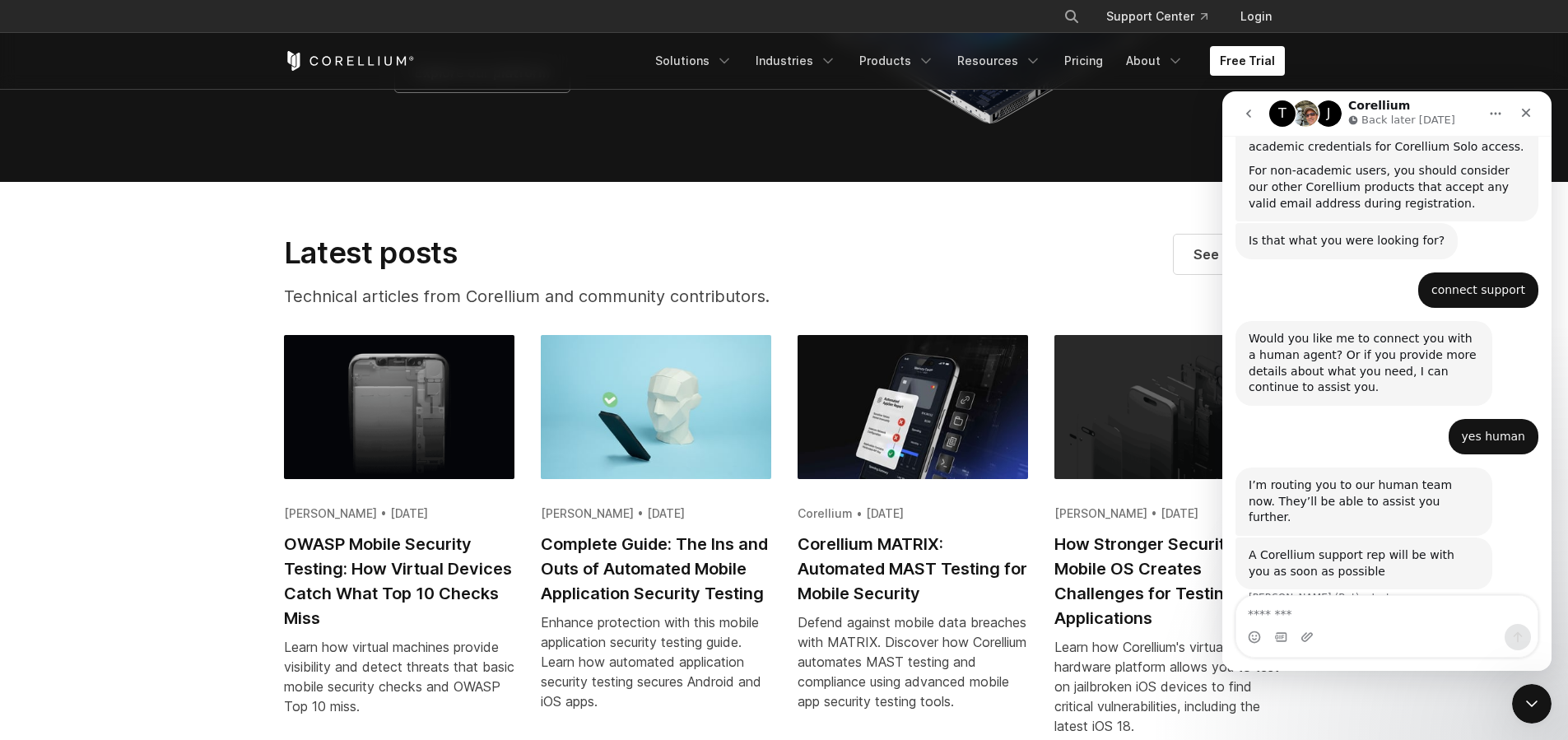
drag, startPoint x: 1339, startPoint y: 576, endPoint x: 1438, endPoint y: 588, distance: 99.7
click at [1438, 623] on div "T J Waiting for a teammate" at bounding box center [1386, 646] width 329 height 46
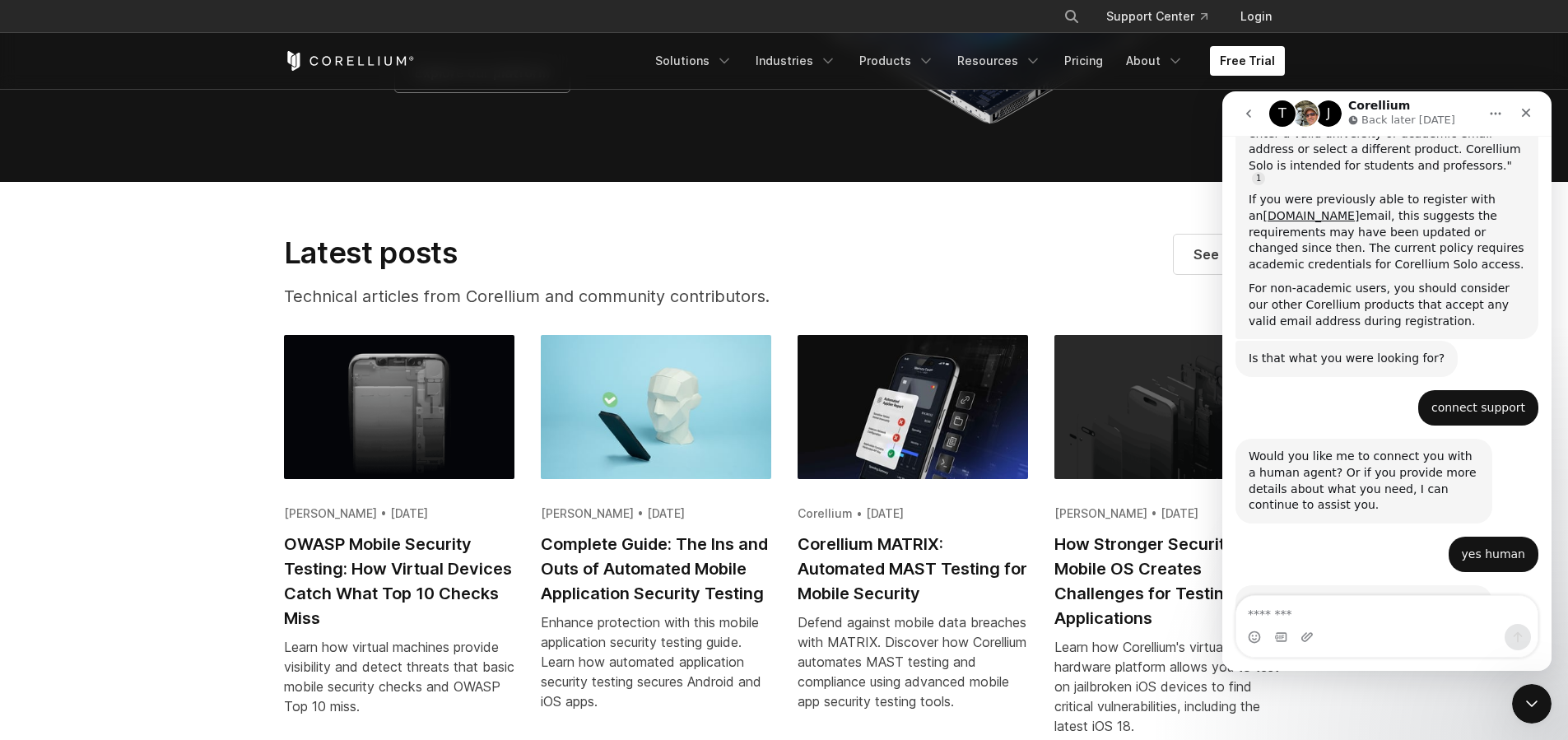
scroll to position [1259, 0]
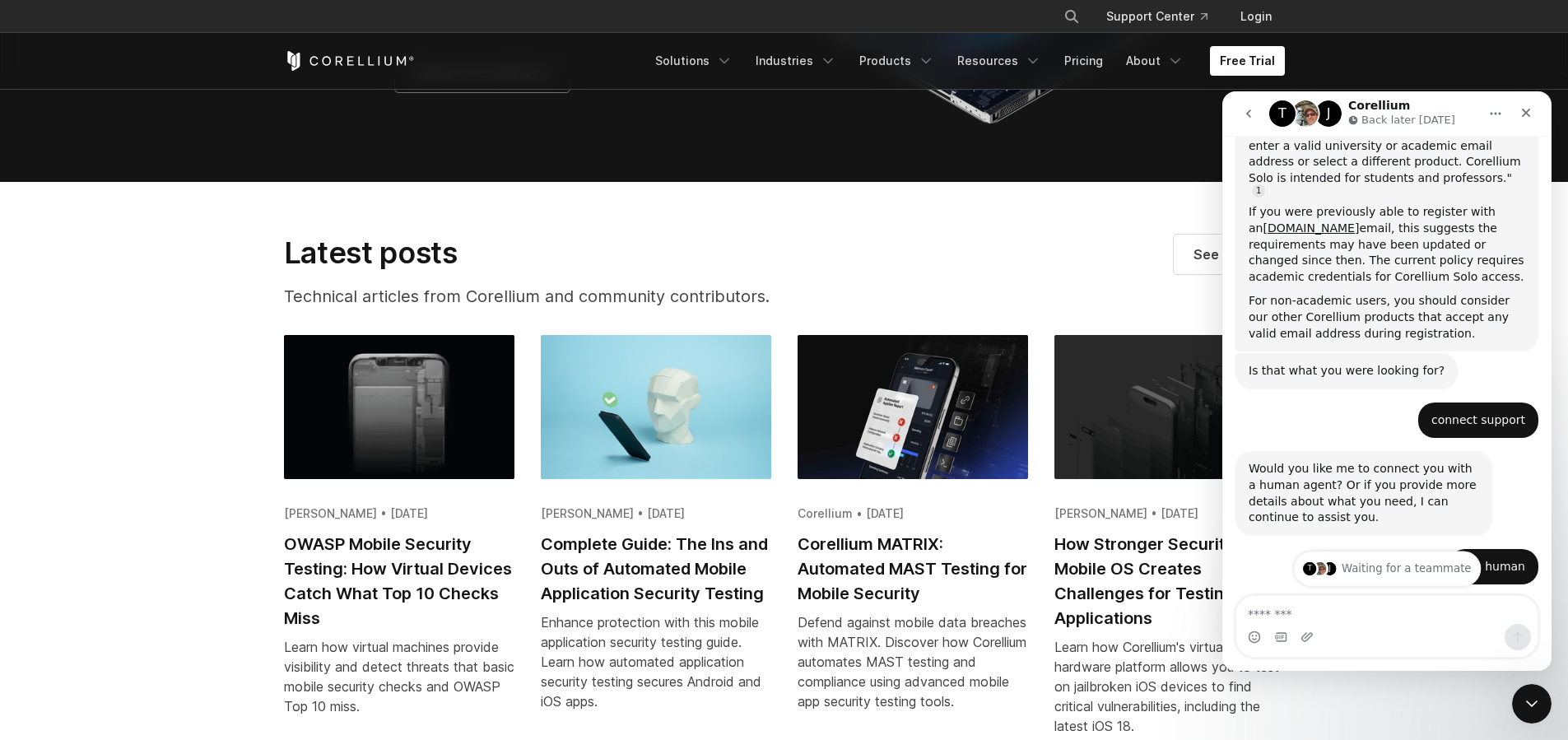
click at [1376, 572] on div "T J Waiting for a teammate" at bounding box center [1387, 568] width 187 height 34
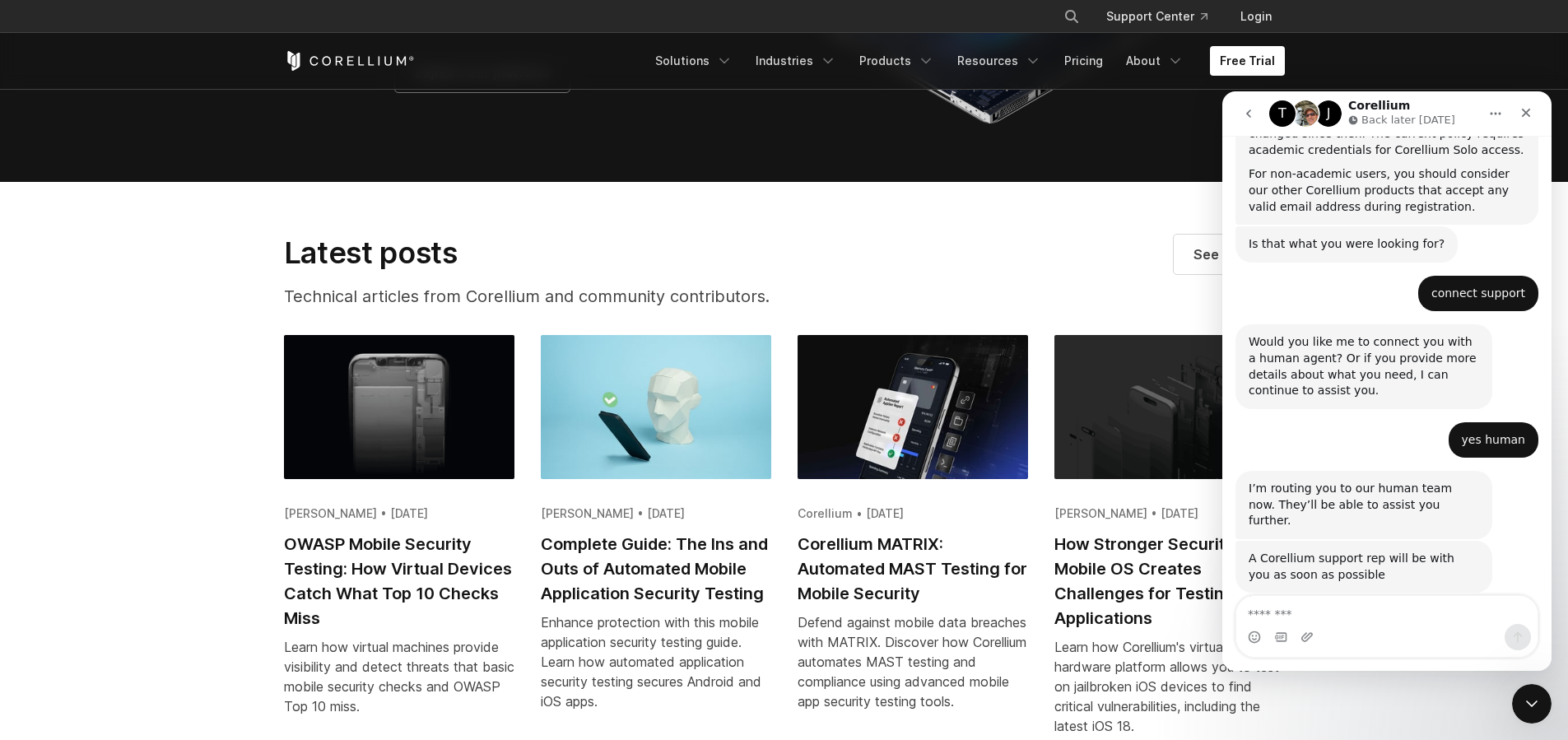
scroll to position [1390, 0]
click at [1316, 623] on div "T J Waiting for a teammate" at bounding box center [1386, 646] width 329 height 46
click at [1323, 639] on img "Intercom messenger" at bounding box center [1321, 646] width 13 height 13
click at [1327, 116] on div "J" at bounding box center [1329, 114] width 26 height 26
click at [1300, 124] on img "Intercom messenger" at bounding box center [1306, 114] width 26 height 26
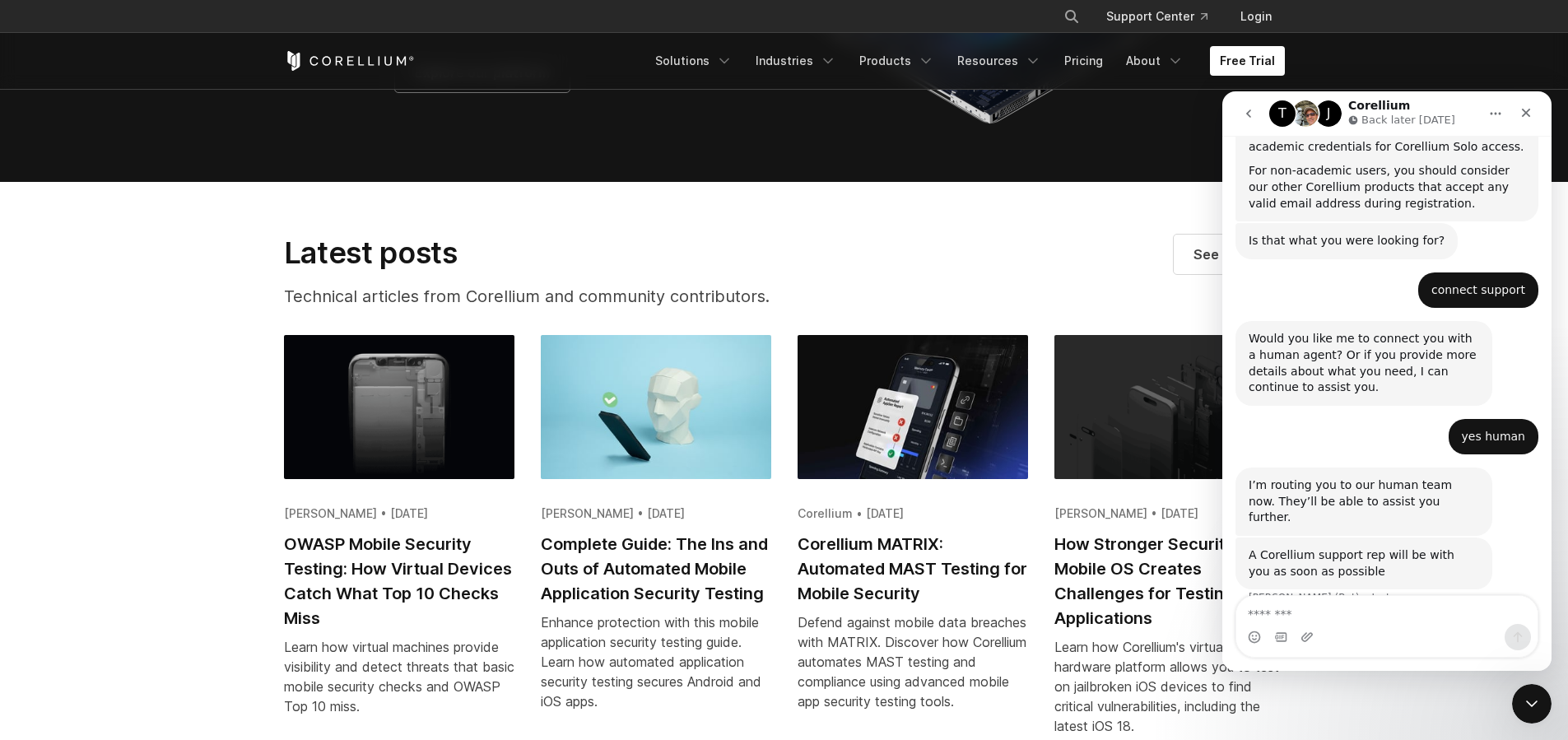
click at [1326, 117] on div "J" at bounding box center [1329, 114] width 26 height 26
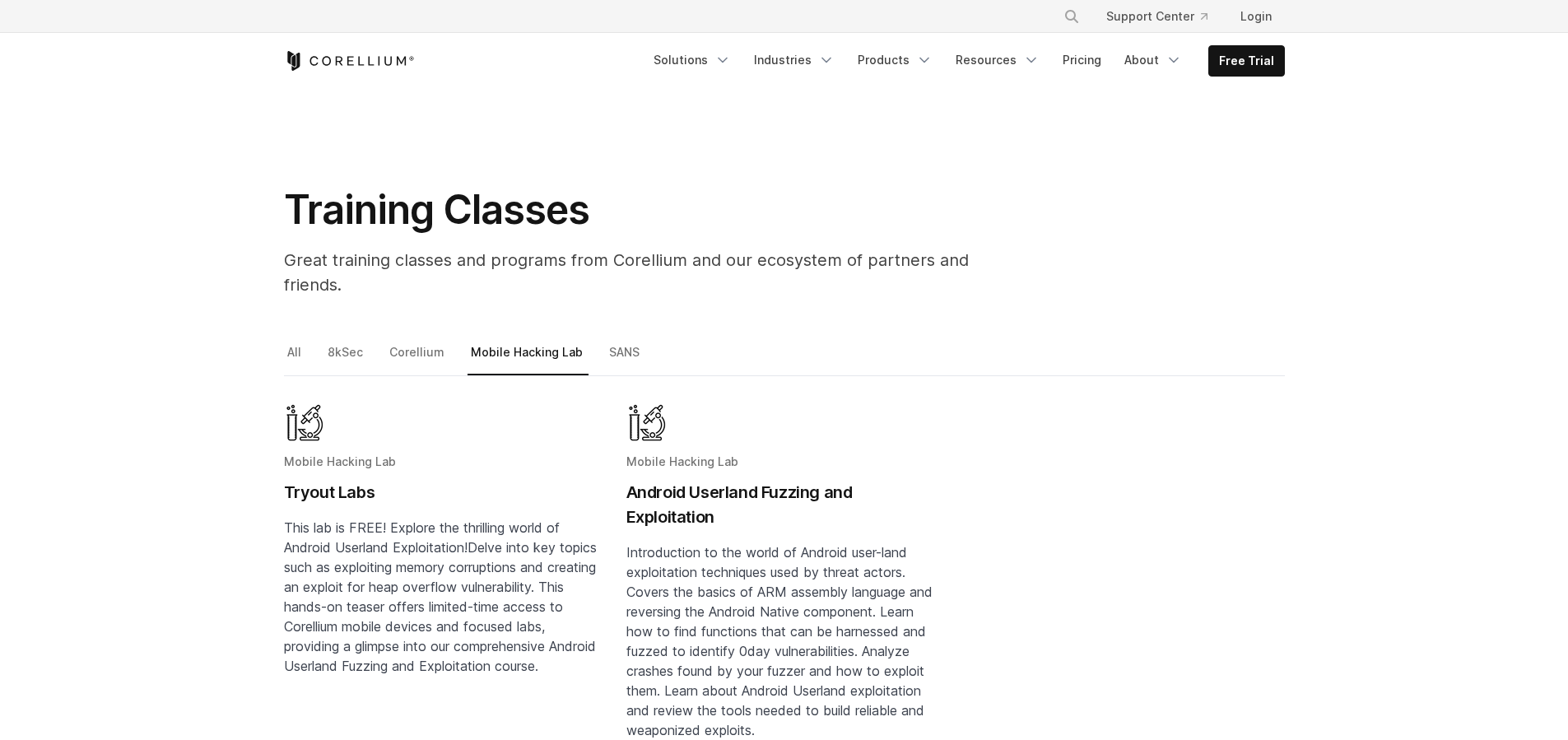
scroll to position [6, 0]
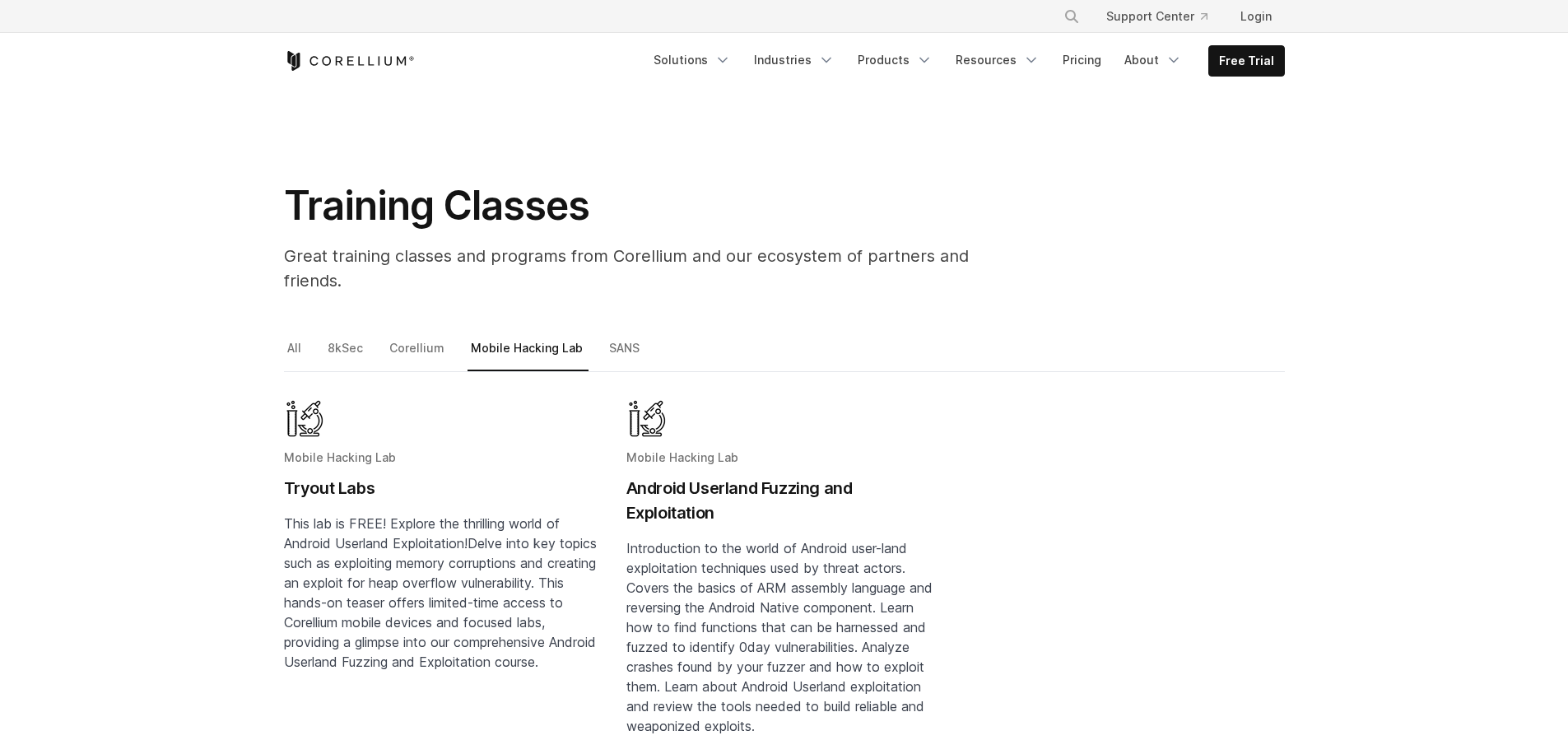
click at [691, 476] on h2 "Android Userland Fuzzing and Exploitation" at bounding box center [784, 501] width 316 height 49
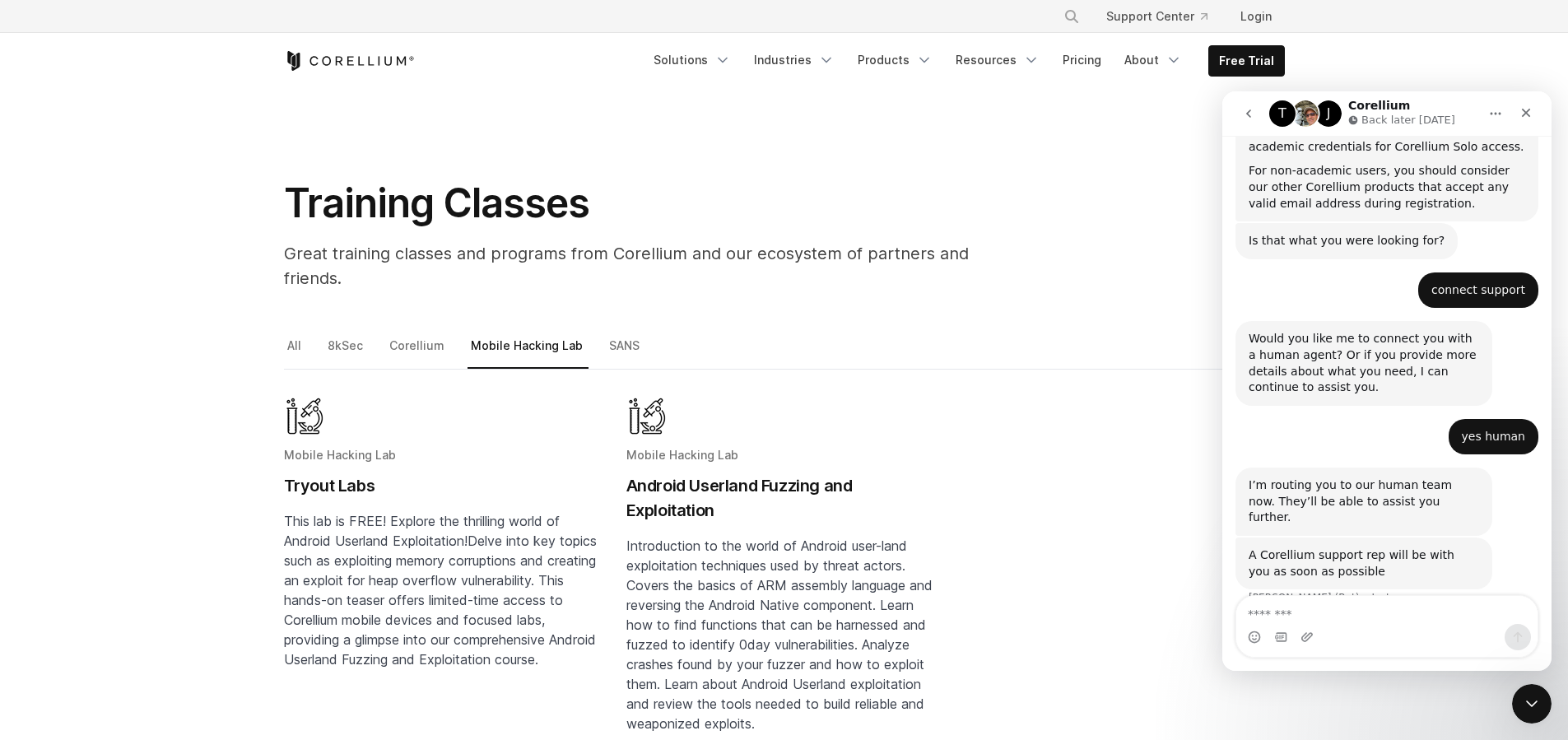
scroll to position [10, 0]
click at [1517, 109] on div "Close" at bounding box center [1526, 113] width 30 height 30
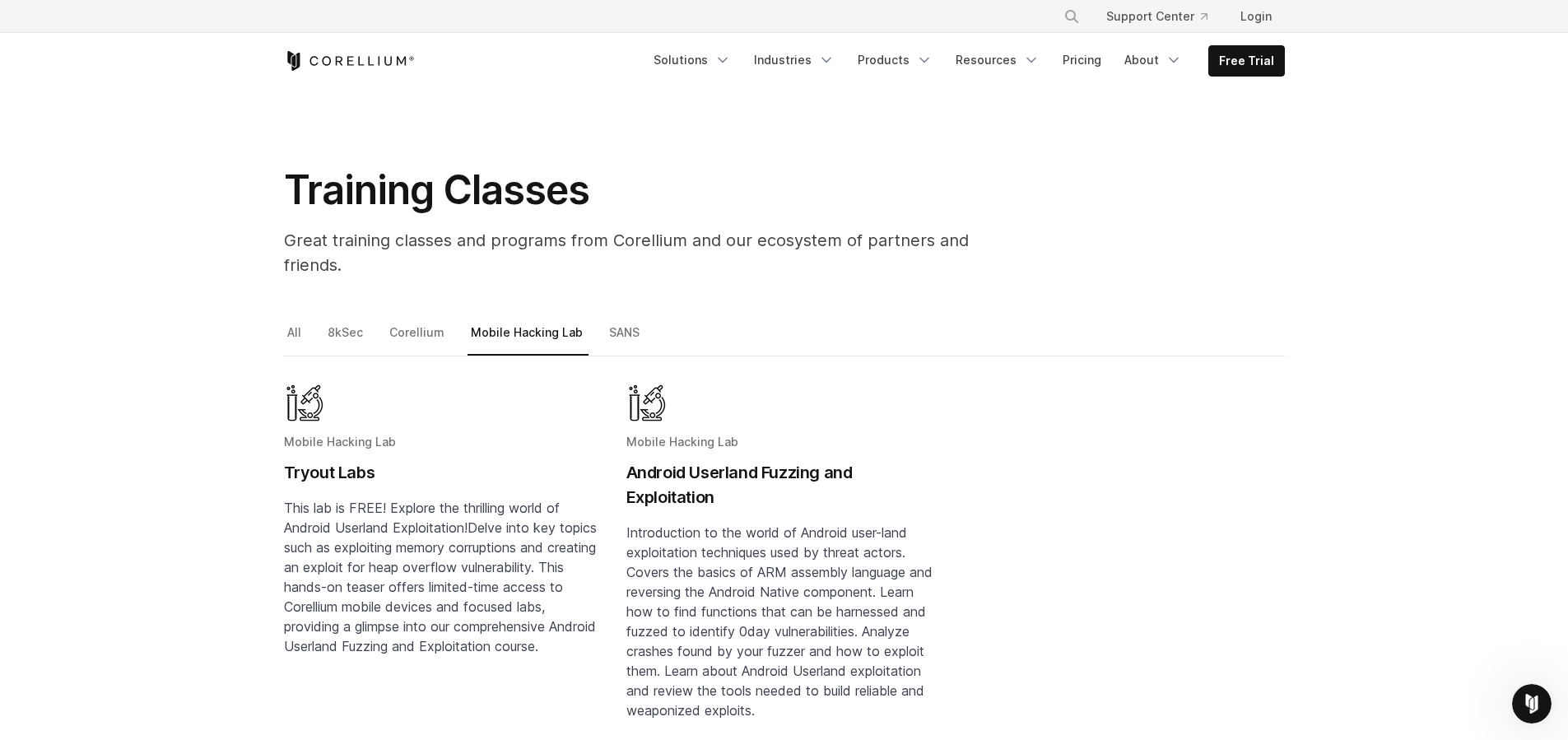
scroll to position [21, 0]
click at [614, 322] on link "SANS" at bounding box center [625, 339] width 40 height 34
click at [439, 322] on link "Corellium" at bounding box center [418, 339] width 64 height 34
click at [407, 322] on link "Corellium" at bounding box center [418, 339] width 64 height 34
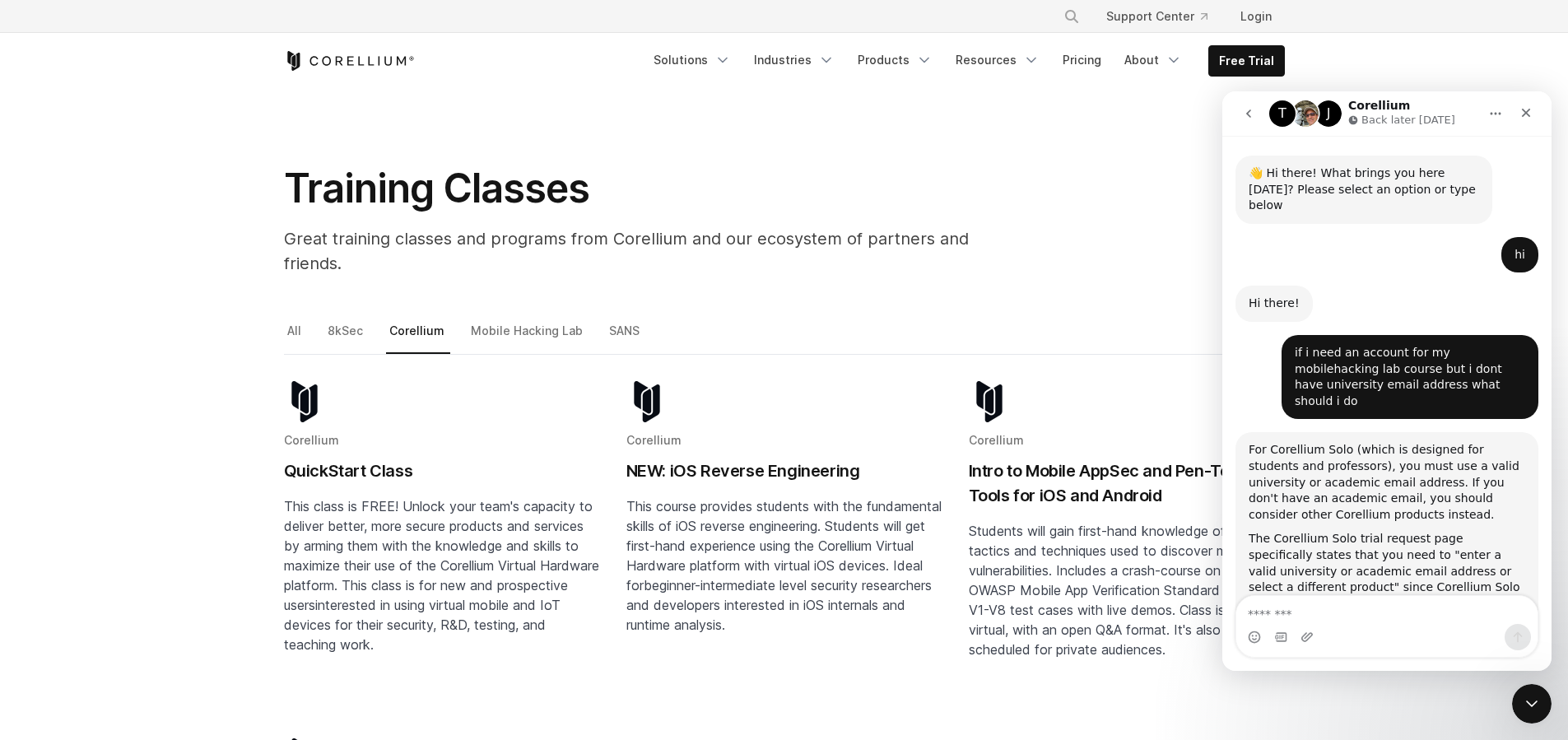
scroll to position [1373, 0]
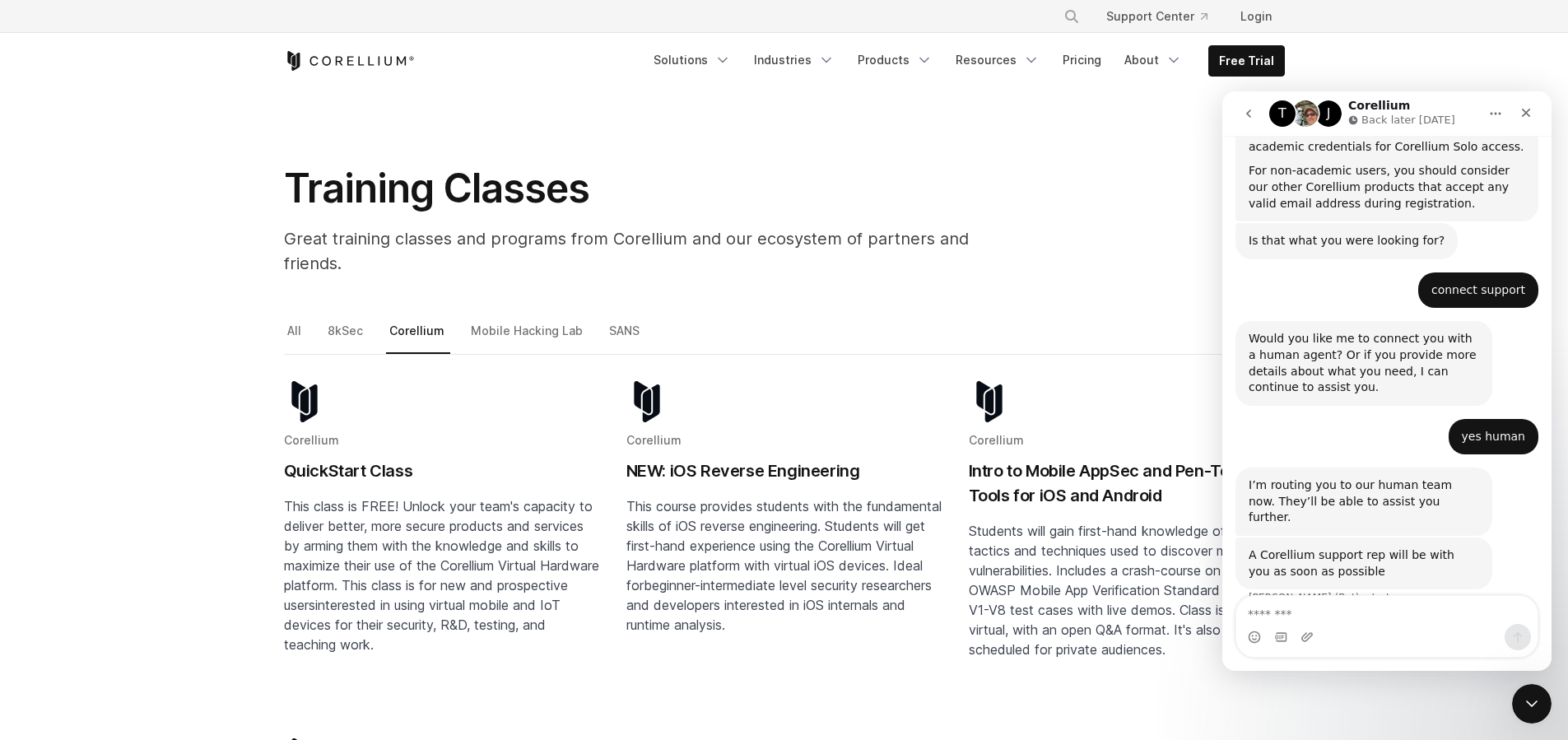
click at [690, 381] on div "Blog post summary: NEW: iOS Reverse Engineering" at bounding box center [784, 404] width 316 height 44
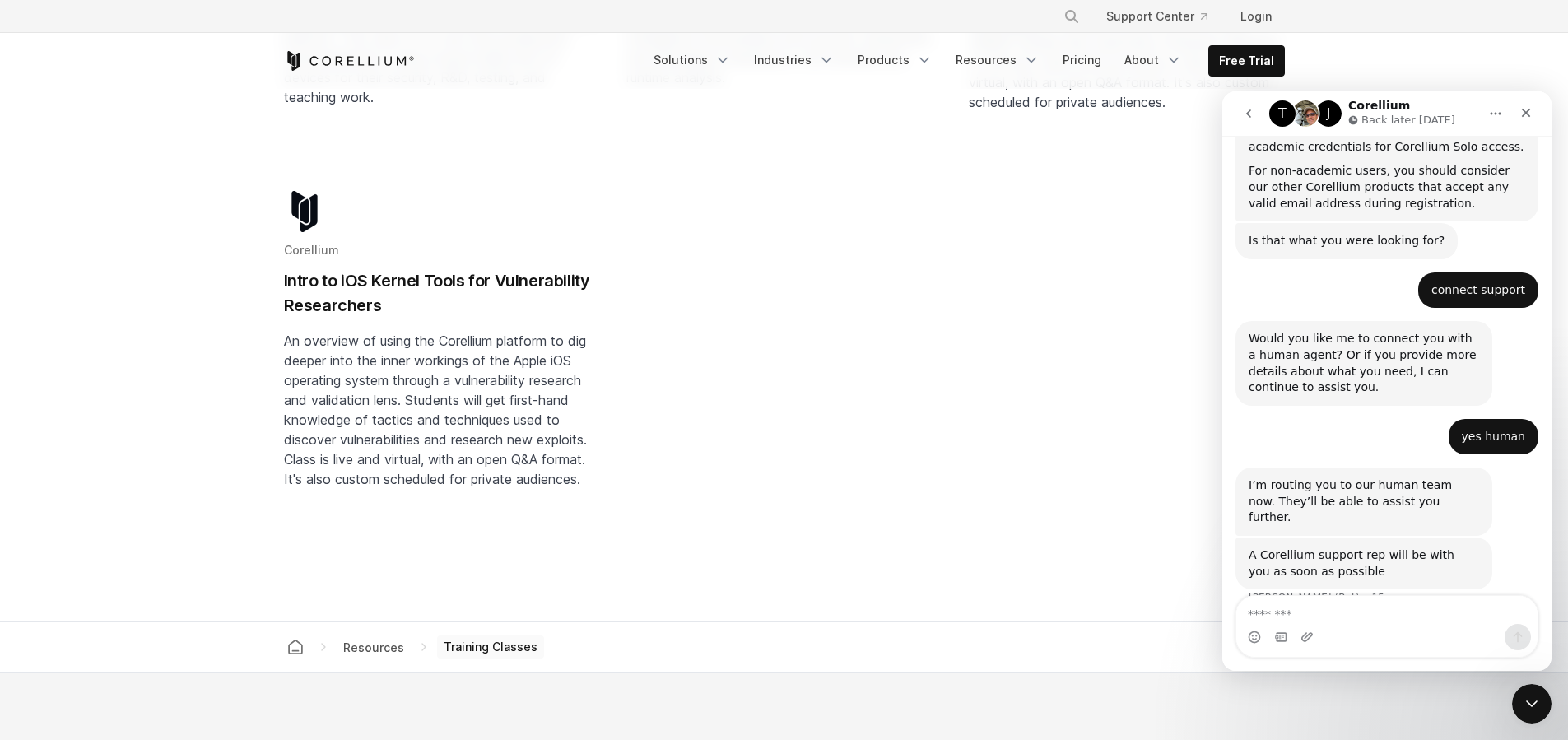
scroll to position [569, 0]
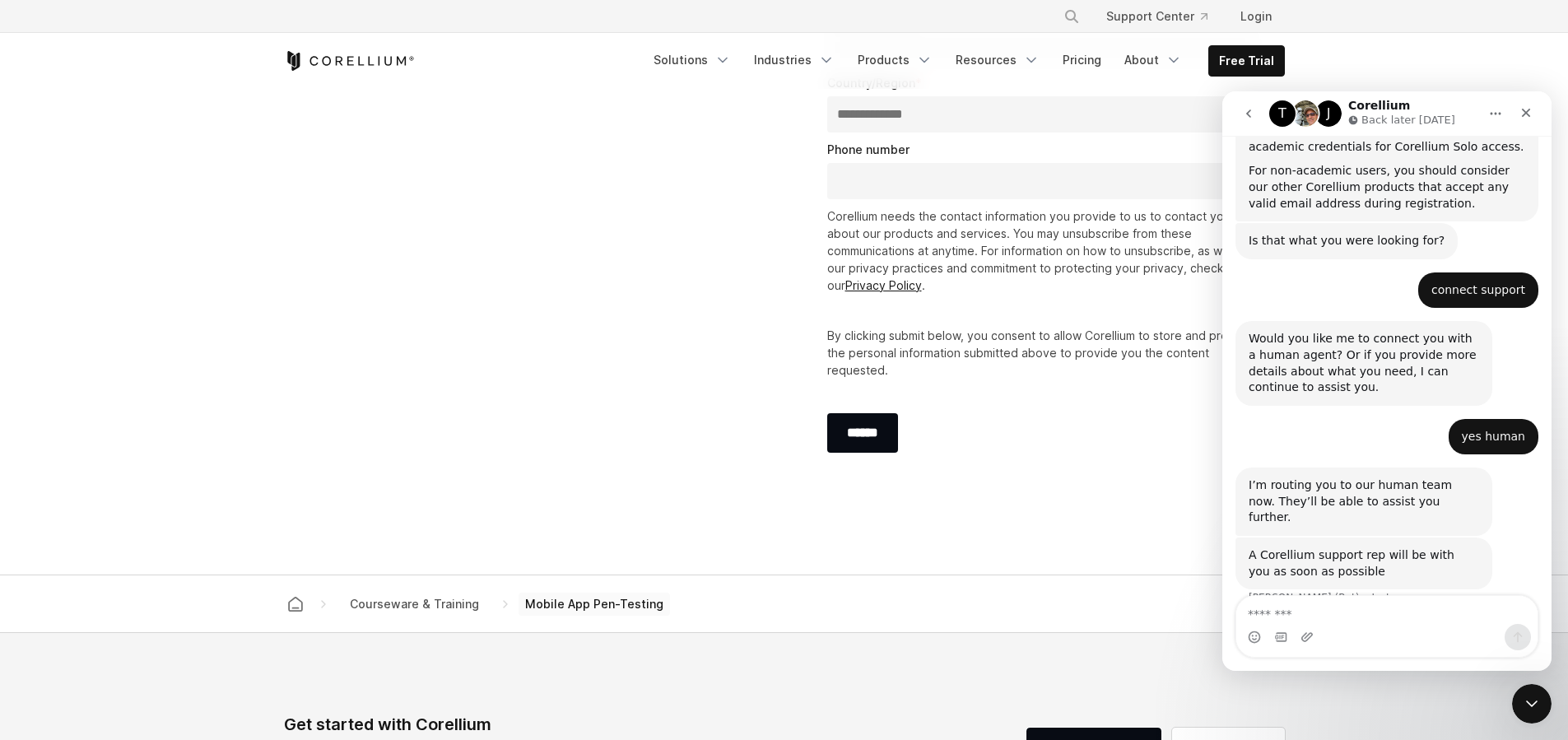
scroll to position [2164, 0]
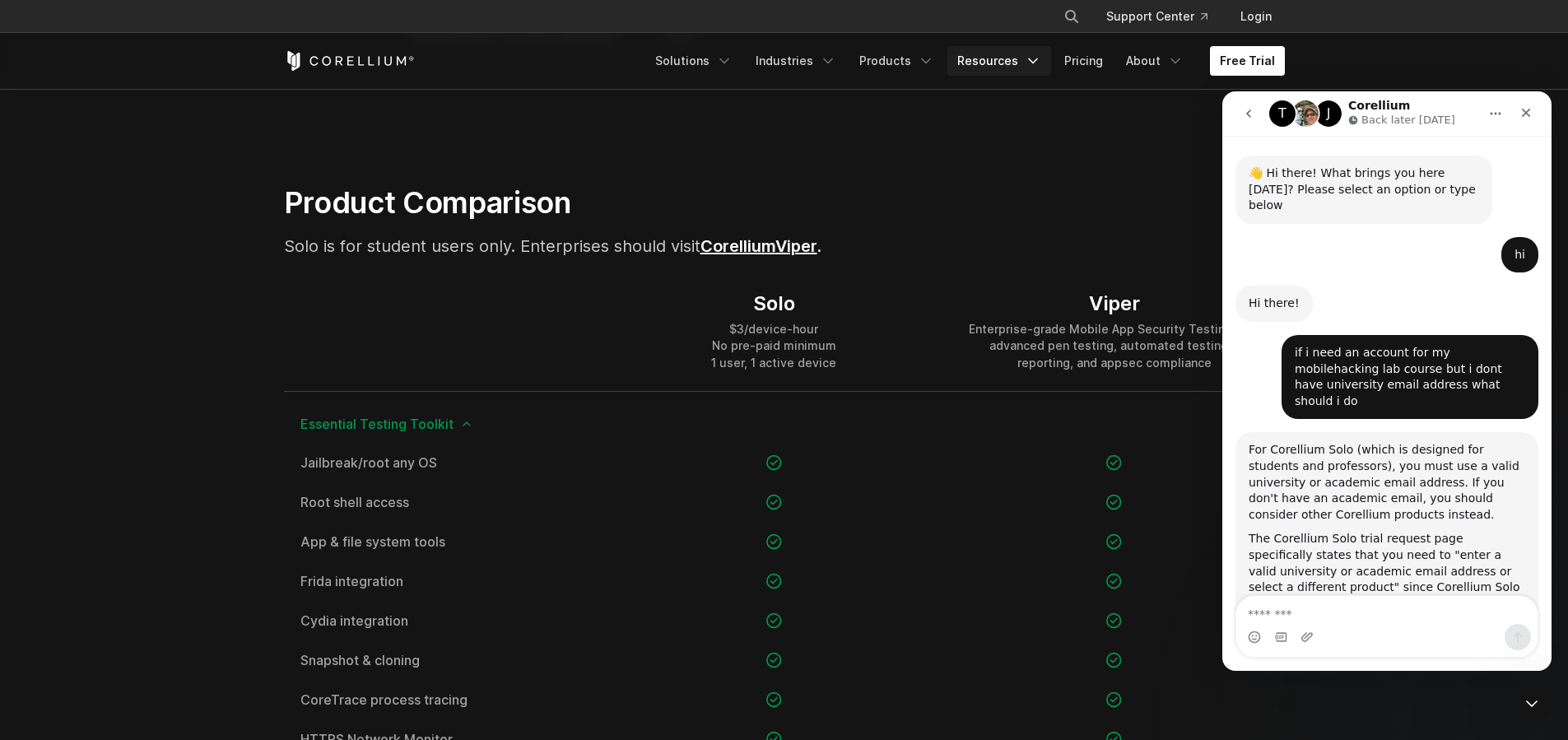
scroll to position [1373, 0]
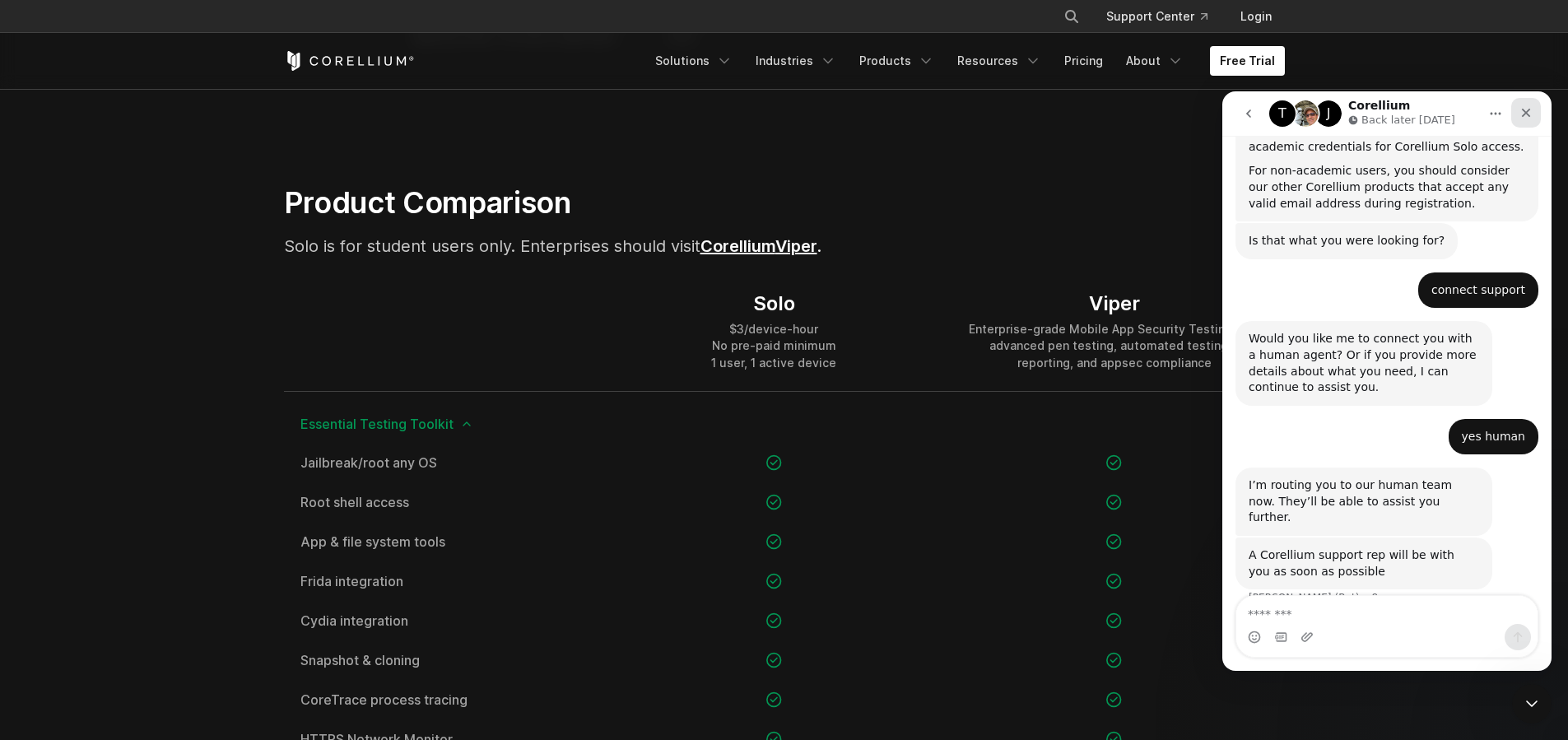
click at [1527, 107] on icon "Close" at bounding box center [1526, 112] width 13 height 13
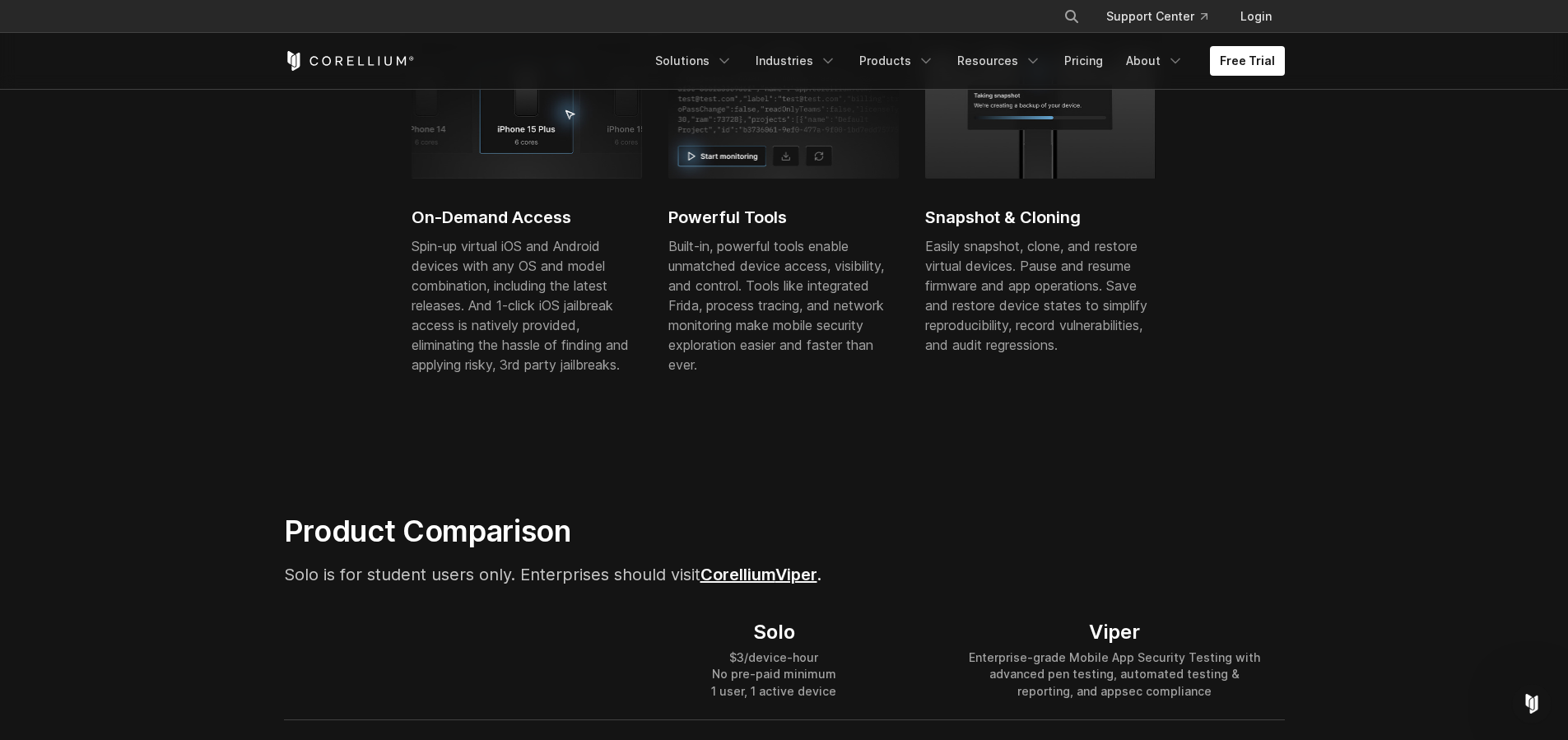
scroll to position [654, 0]
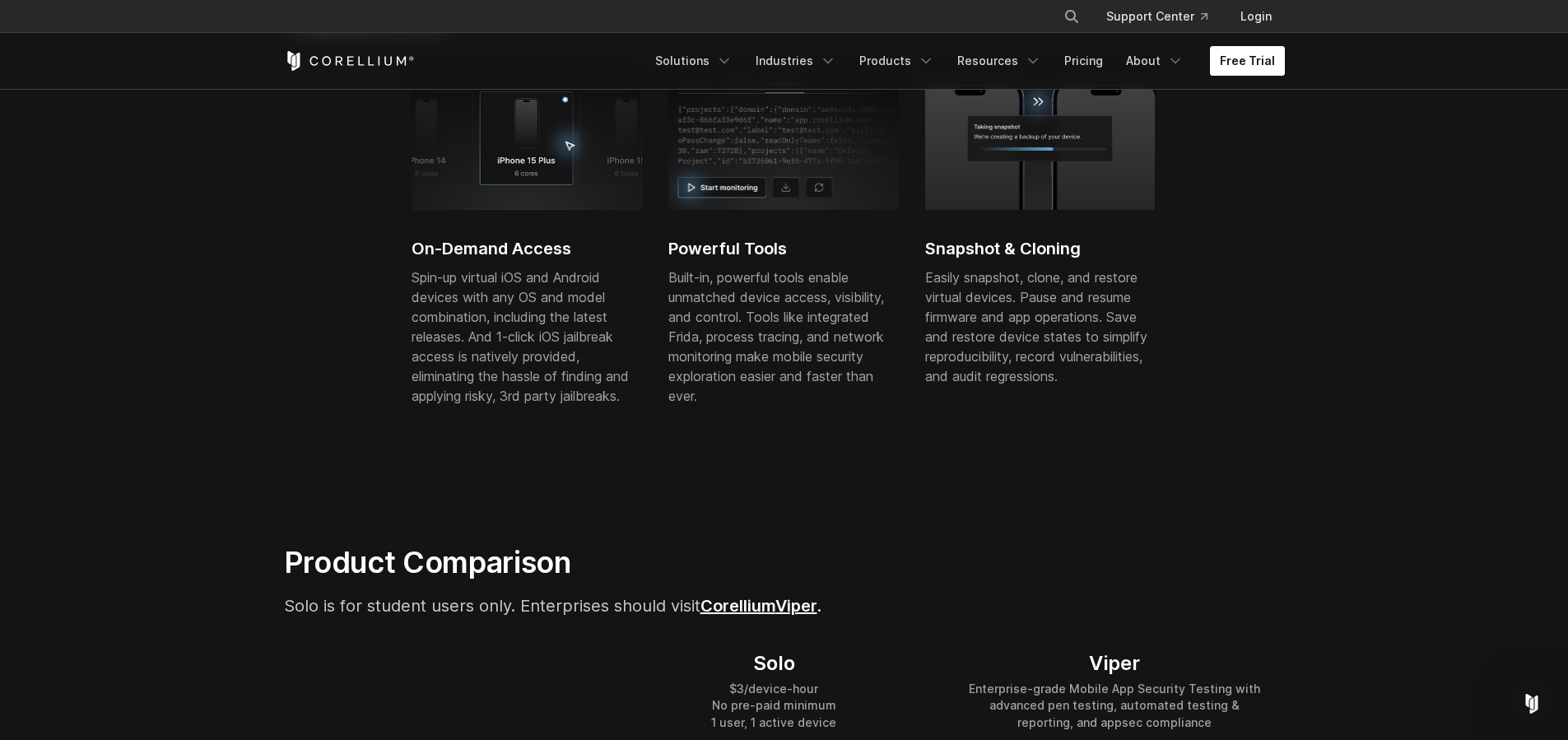
click at [1244, 61] on link "Free Trial" at bounding box center [1247, 61] width 75 height 30
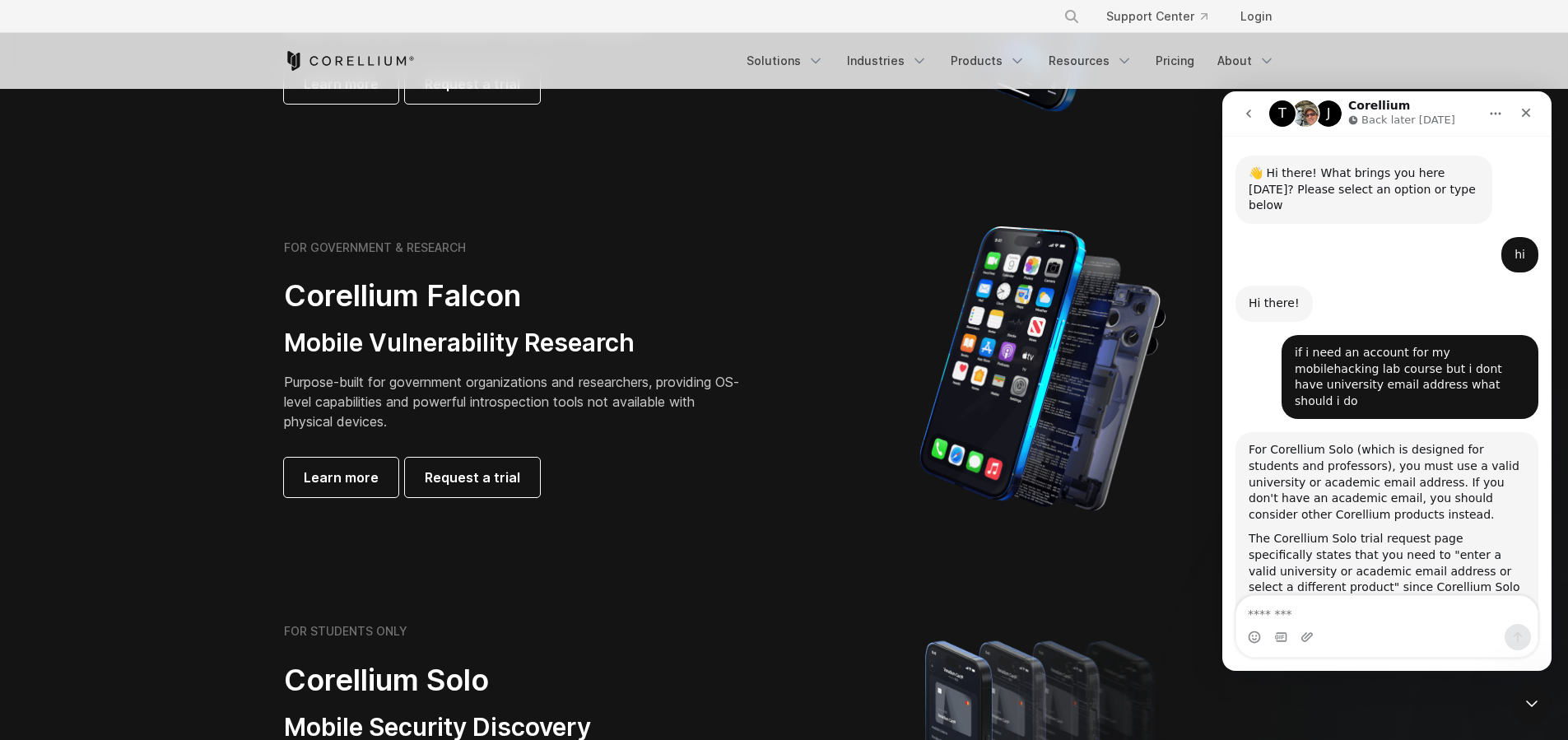
scroll to position [1373, 0]
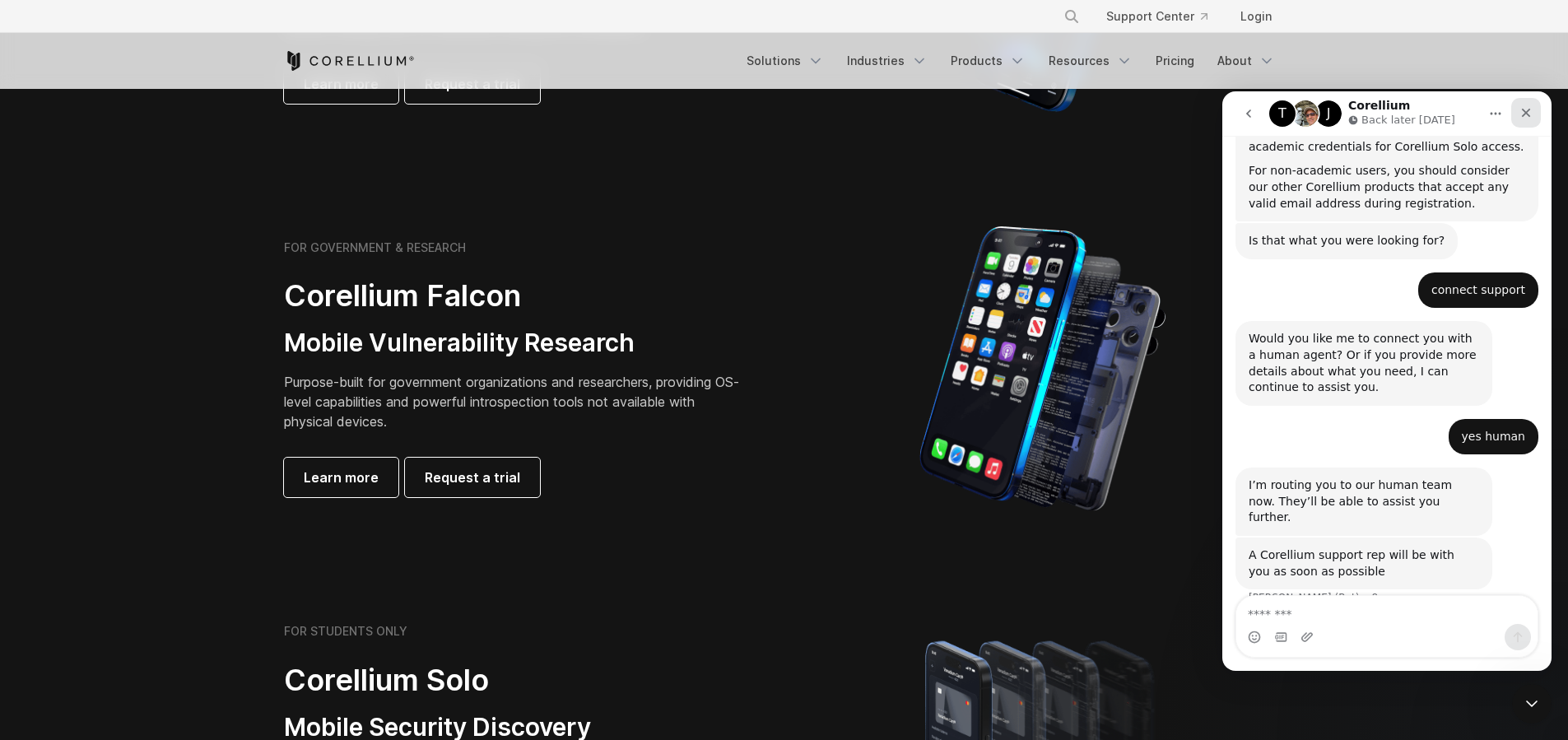
click at [1534, 108] on div "Close" at bounding box center [1526, 113] width 30 height 30
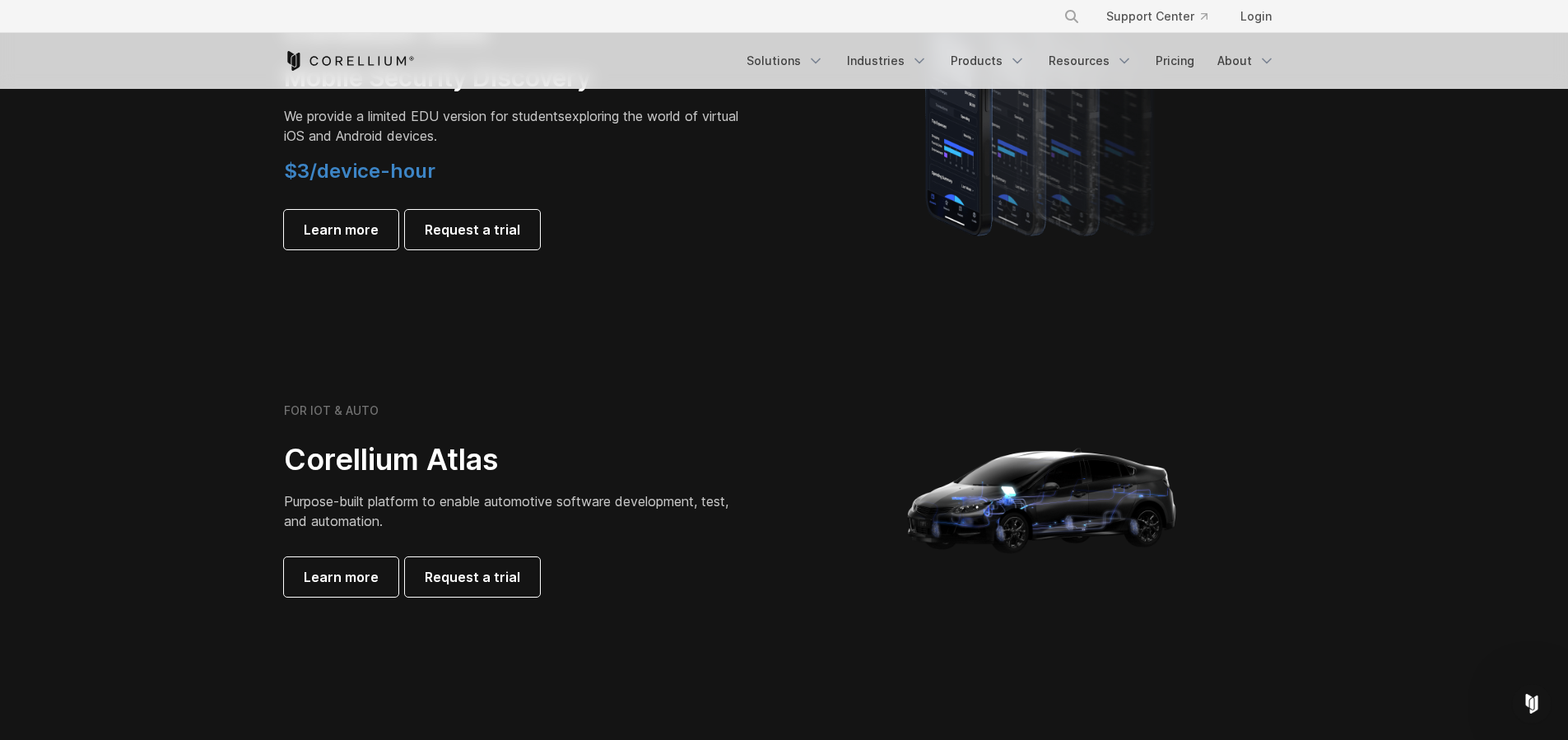
scroll to position [1280, 0]
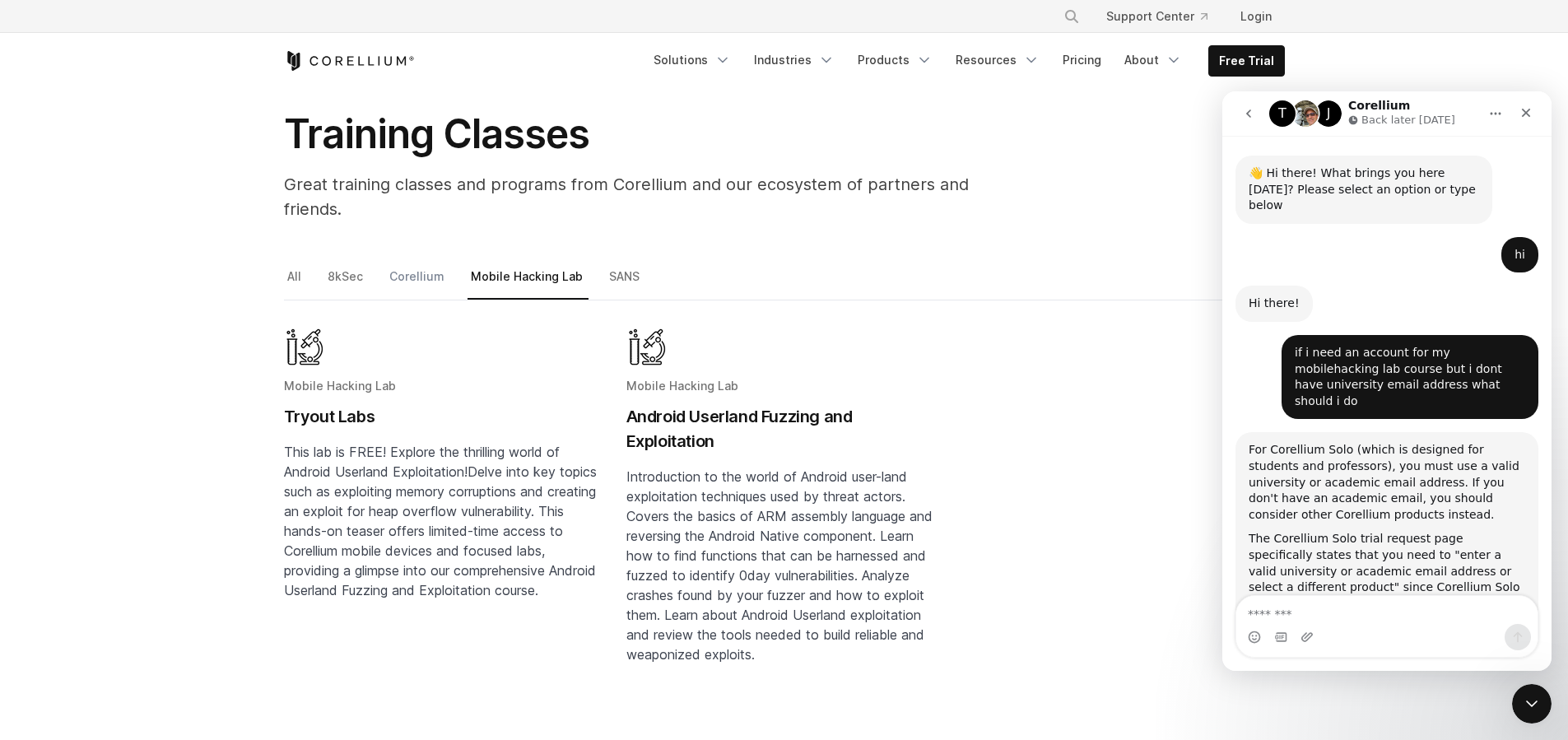
scroll to position [1373, 0]
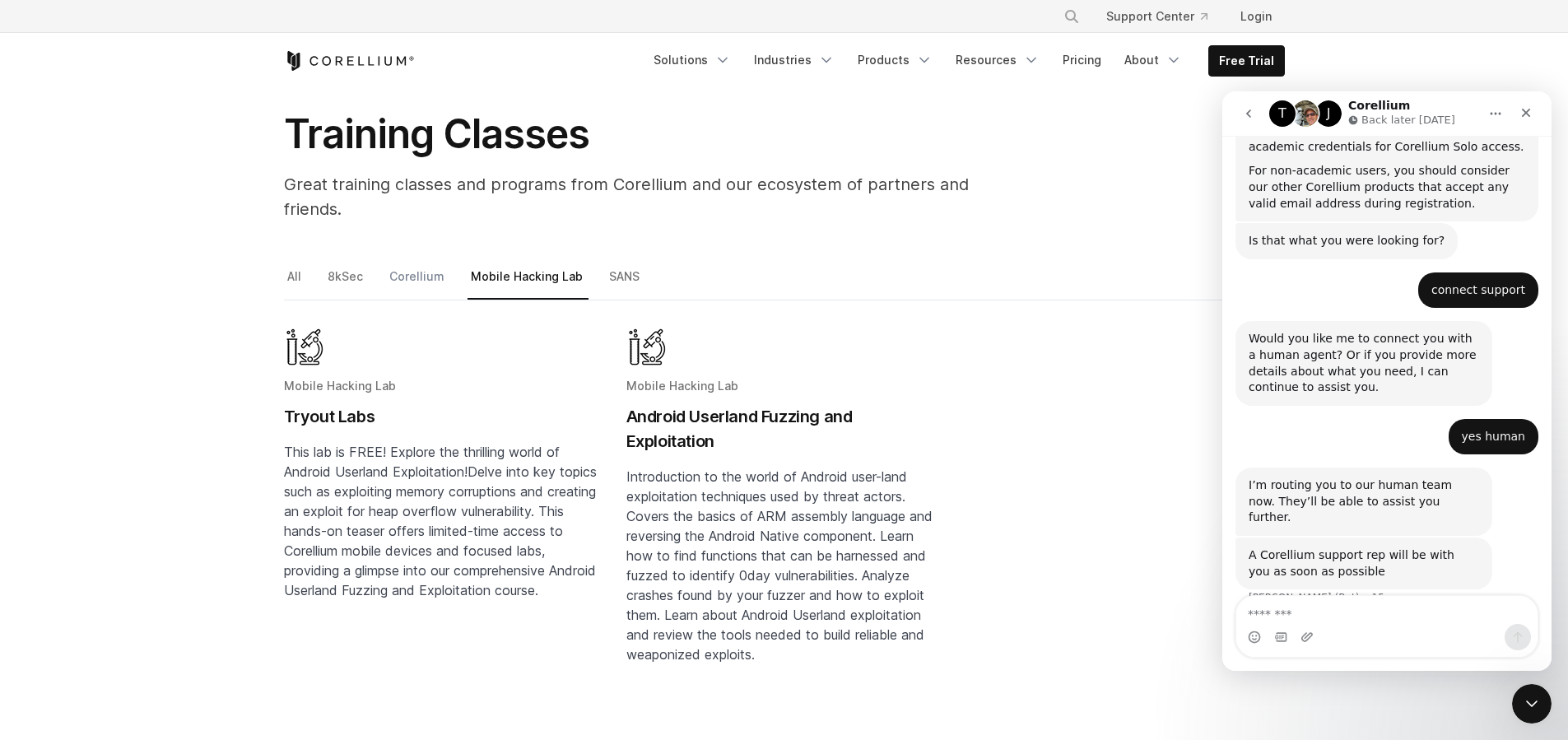
click at [431, 266] on link "Corellium" at bounding box center [418, 283] width 64 height 34
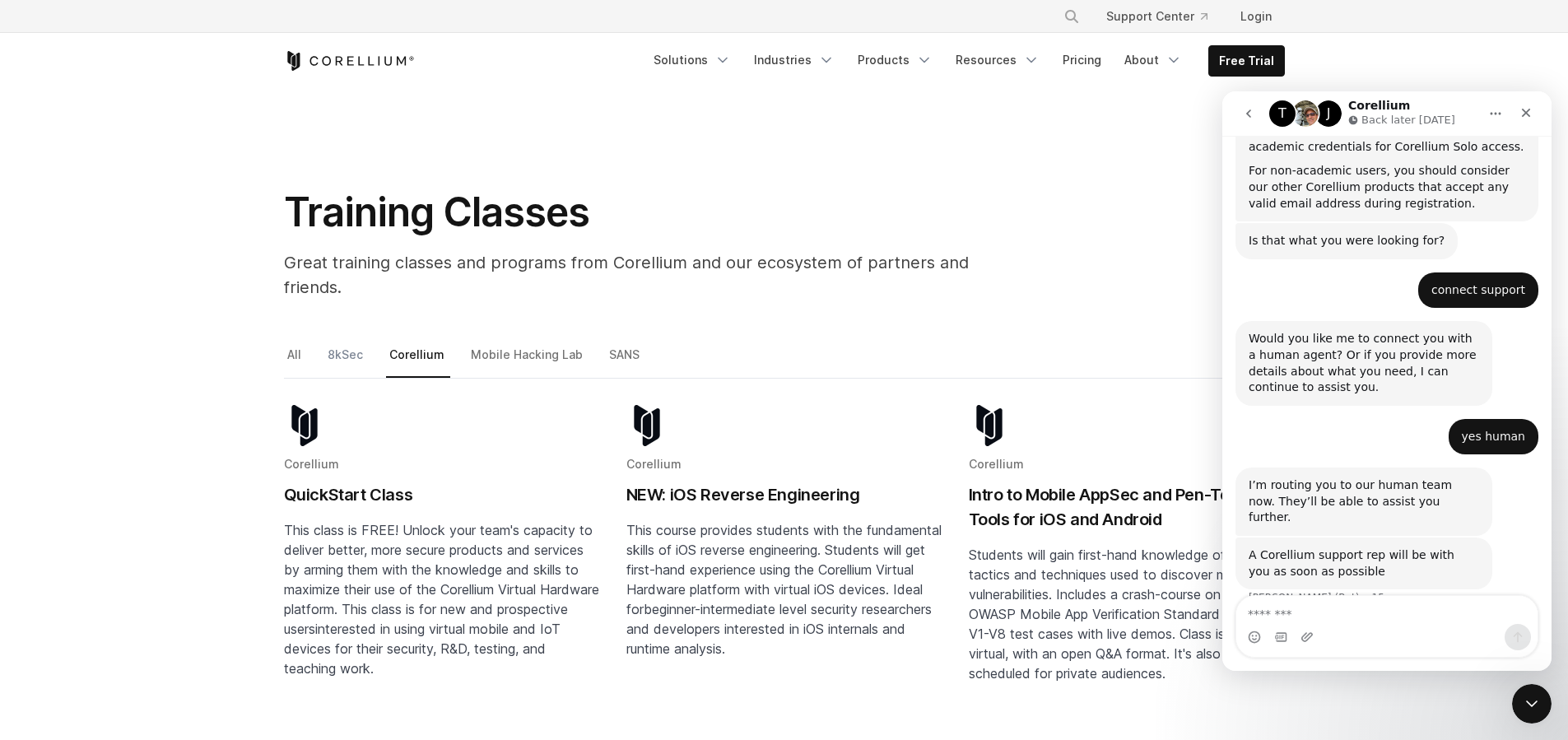
click at [335, 344] on link "8kSec" at bounding box center [346, 361] width 44 height 34
click at [350, 344] on link "8kSec" at bounding box center [346, 361] width 44 height 34
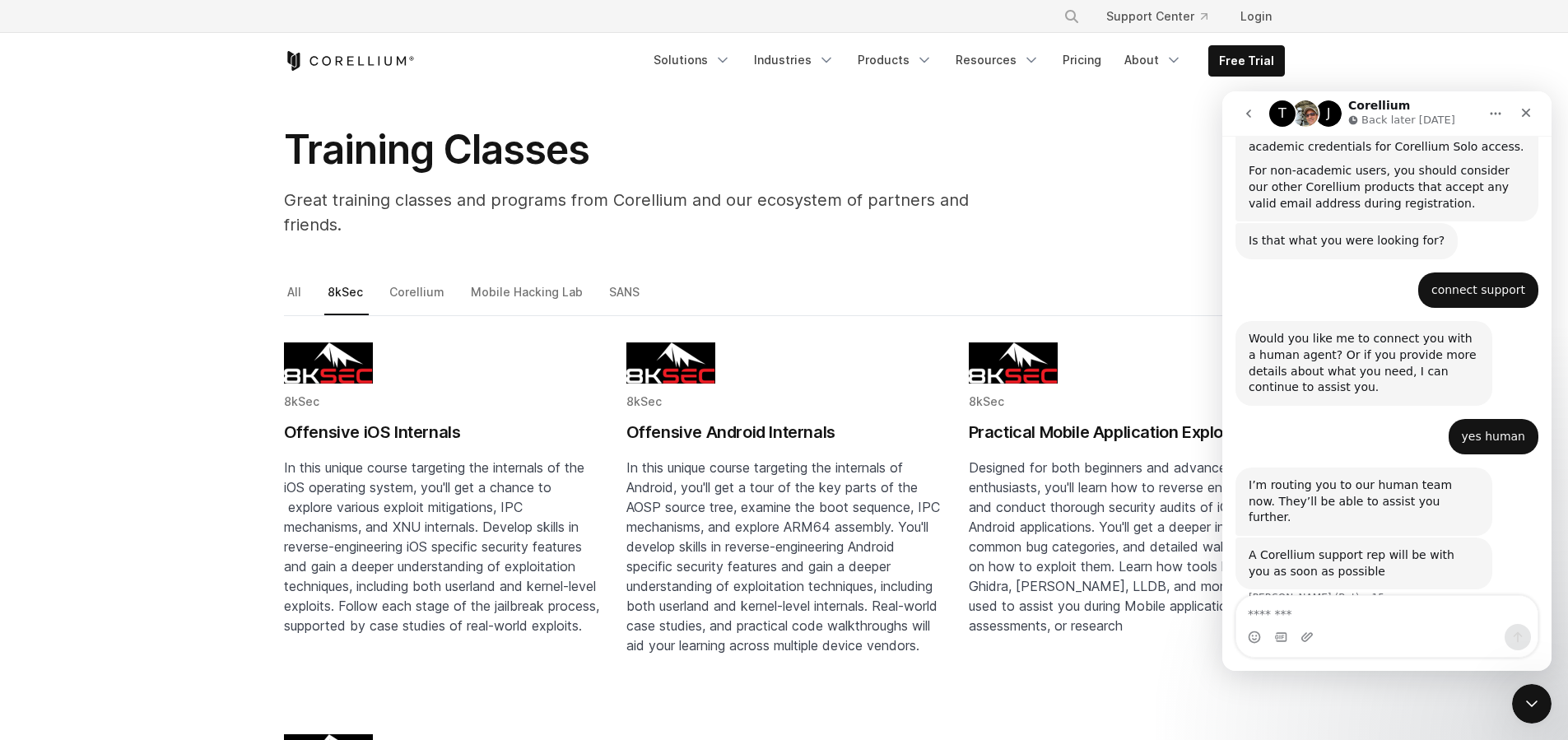
scroll to position [404, 0]
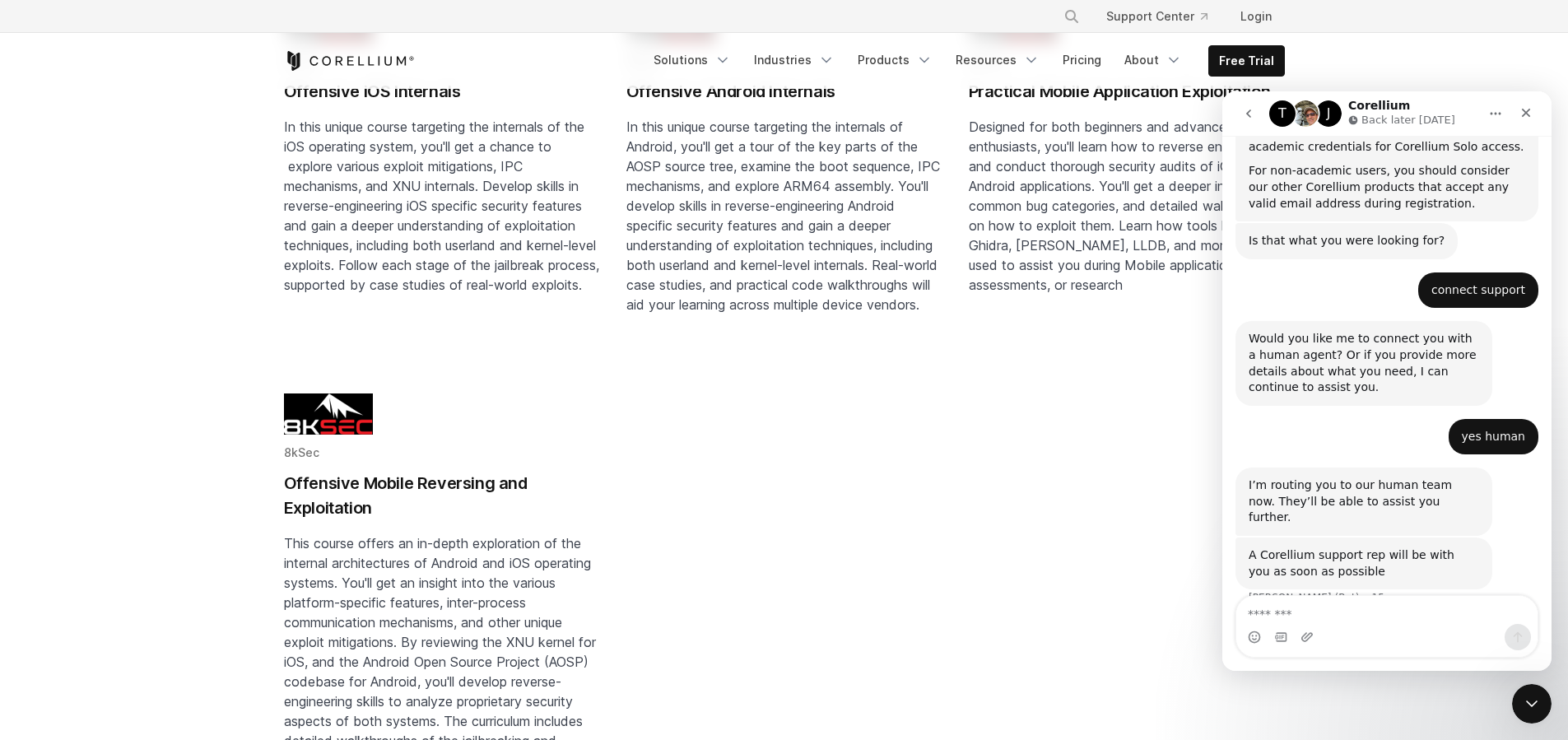
click at [443, 502] on h2 "Offensive Mobile Reversing and Exploitation" at bounding box center [442, 495] width 316 height 49
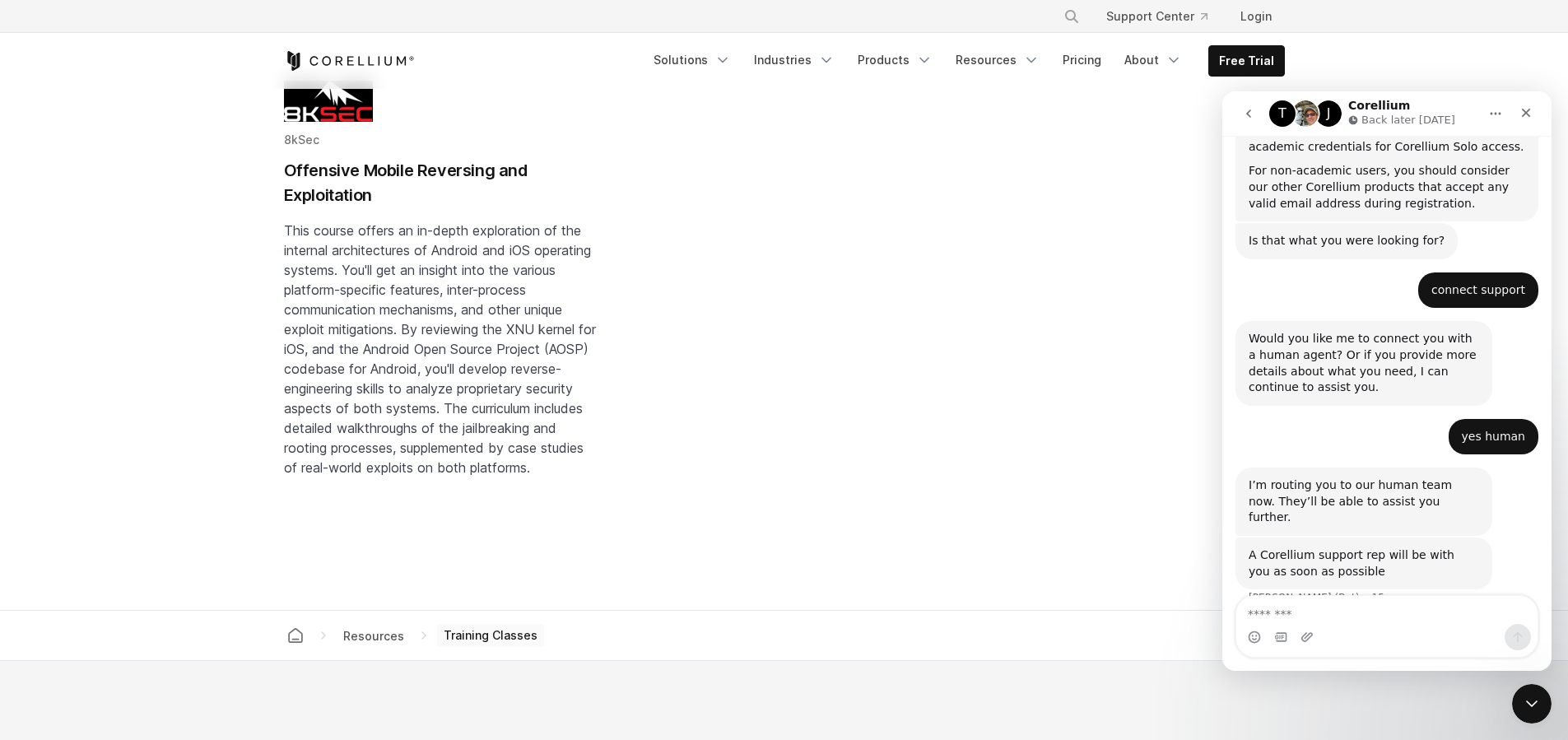
scroll to position [712, 0]
